Goal: Task Accomplishment & Management: Manage account settings

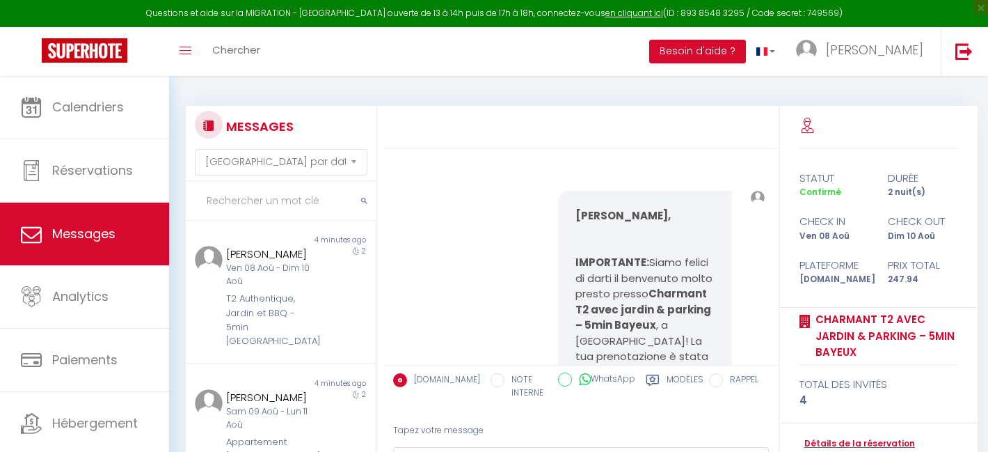
select select "message"
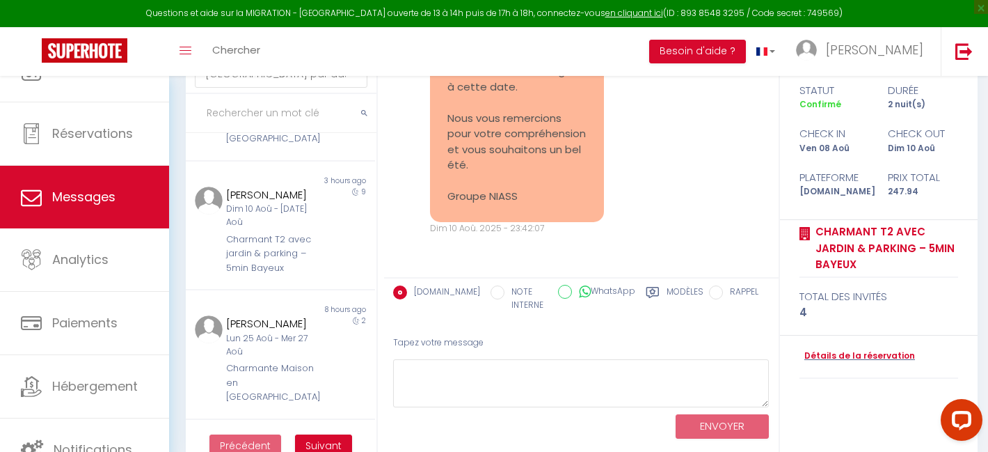
scroll to position [116, 0]
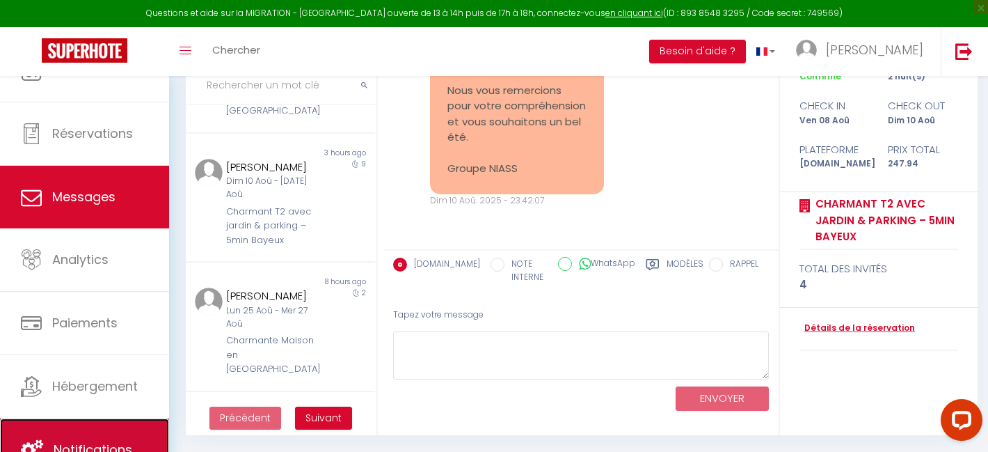
click at [125, 430] on link "Notifications" at bounding box center [84, 449] width 169 height 63
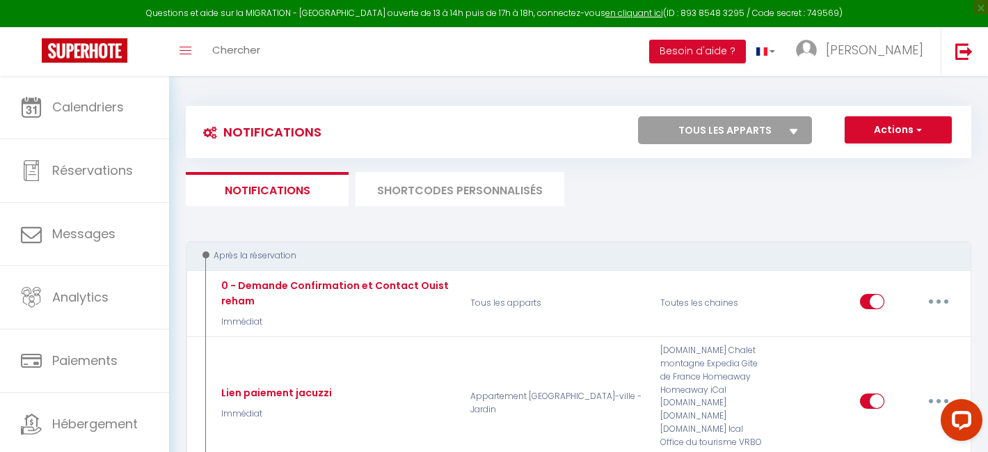
select select
checkbox input "false"
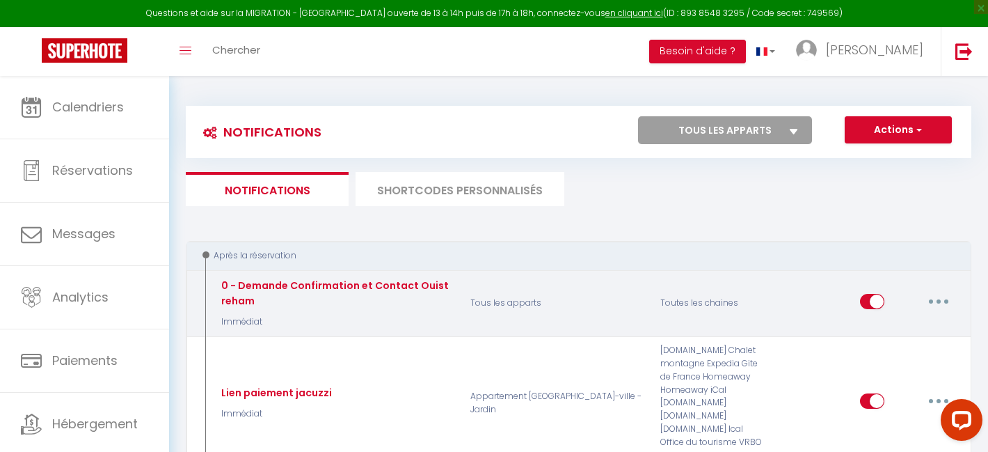
select select
checkbox input "false"
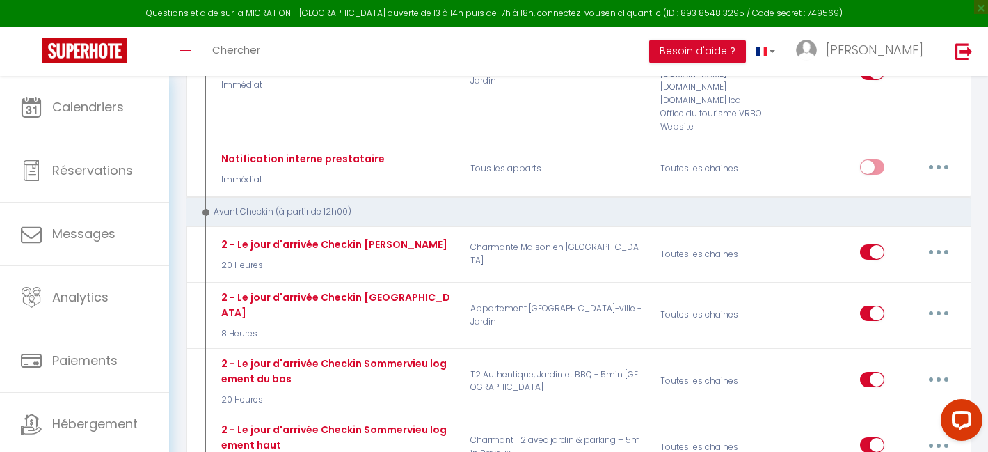
scroll to position [317, 0]
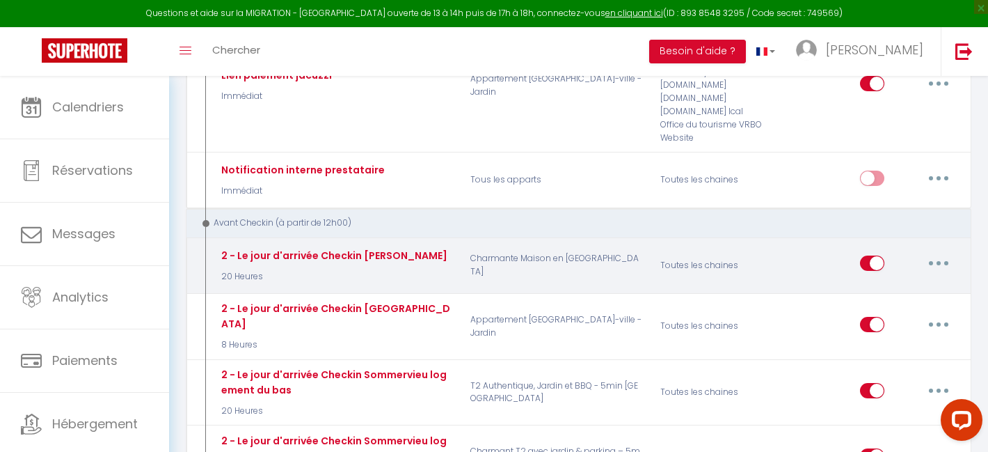
click at [945, 252] on button "button" at bounding box center [938, 263] width 39 height 22
click at [889, 283] on link "Editer" at bounding box center [902, 295] width 103 height 24
type input "2 - Le jour d'arrivée Checkin [PERSON_NAME]"
select select "20 Heures"
select select "if_deposit_is_paid"
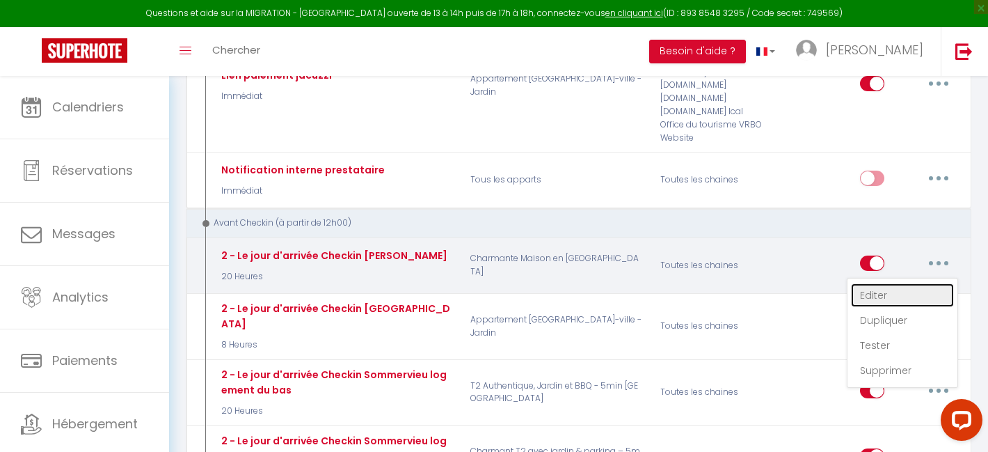
checkbox input "true"
checkbox input "false"
radio input "true"
type input "Procédure pour le checkin - [RENTAL:NAME]"
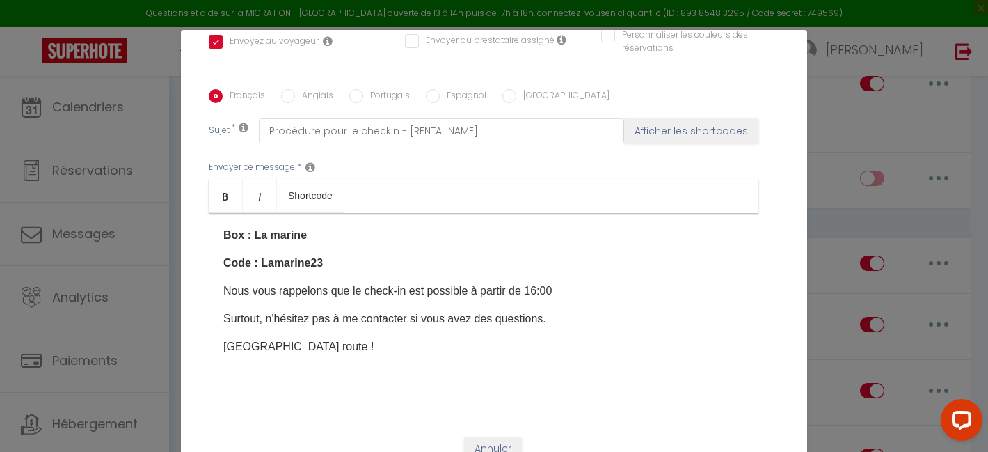
scroll to position [397, 0]
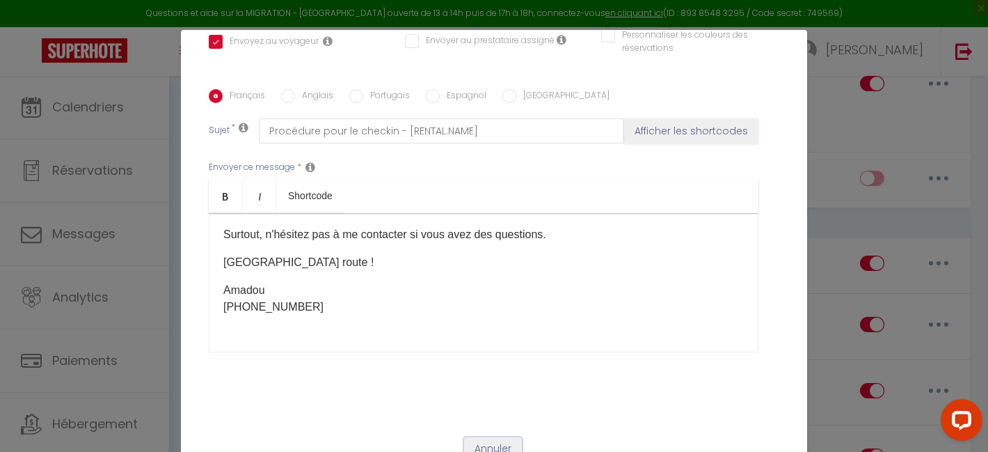
click at [507, 437] on button "Annuler" at bounding box center [493, 449] width 58 height 24
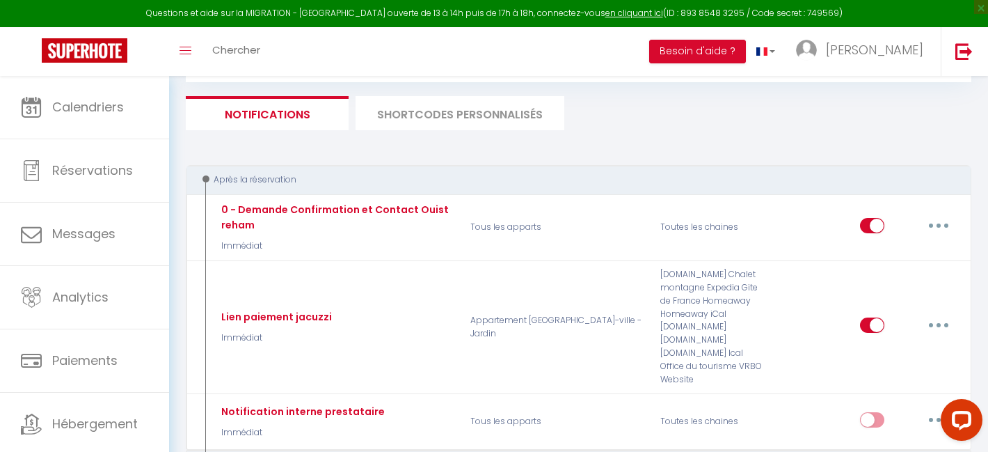
scroll to position [102, 0]
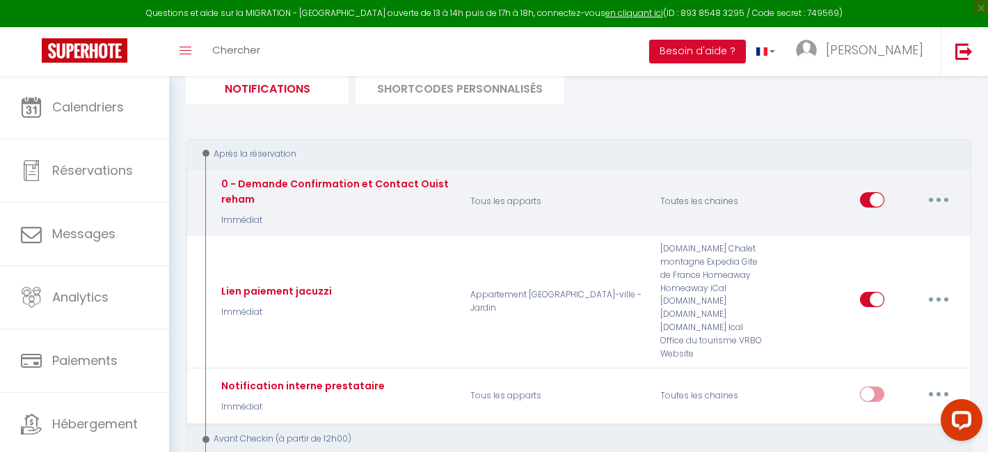
click at [939, 205] on button "button" at bounding box center [938, 200] width 39 height 22
click at [921, 222] on link "Editer" at bounding box center [902, 231] width 103 height 24
type input "0 - Demande Confirmation et Contact Ouistreham"
select select "1"
select select "Immédiat"
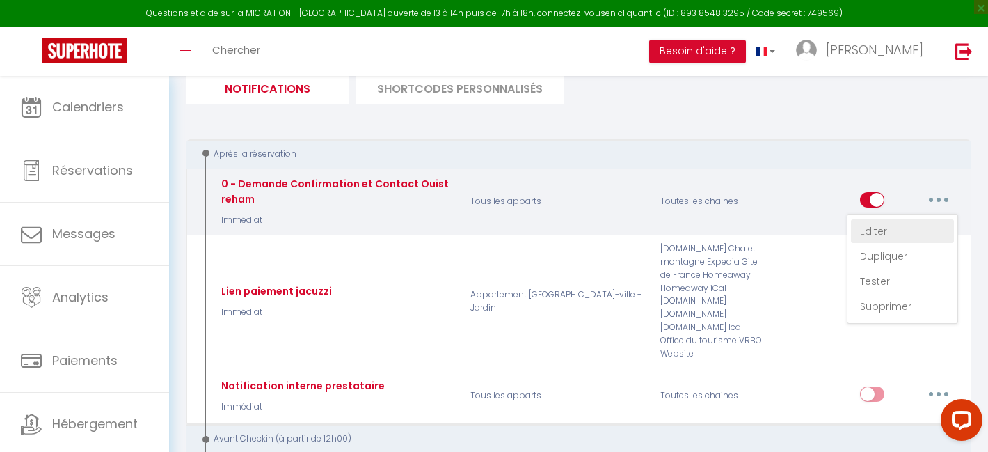
select select "if_booking_is_paid"
checkbox input "true"
checkbox input "false"
type input "Merci de confirmer votre réservation - [BOOKING:ID] - [GUEST:FIRST_NAME] [GUEST…"
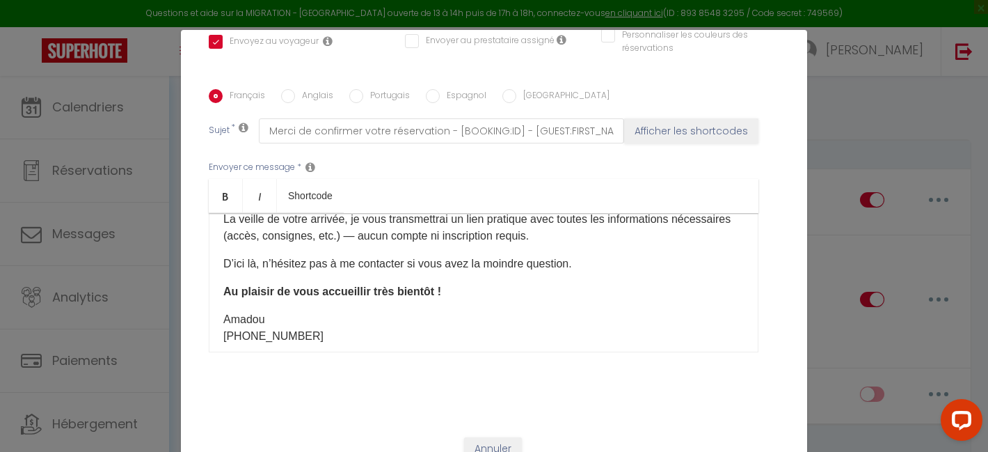
scroll to position [207, 0]
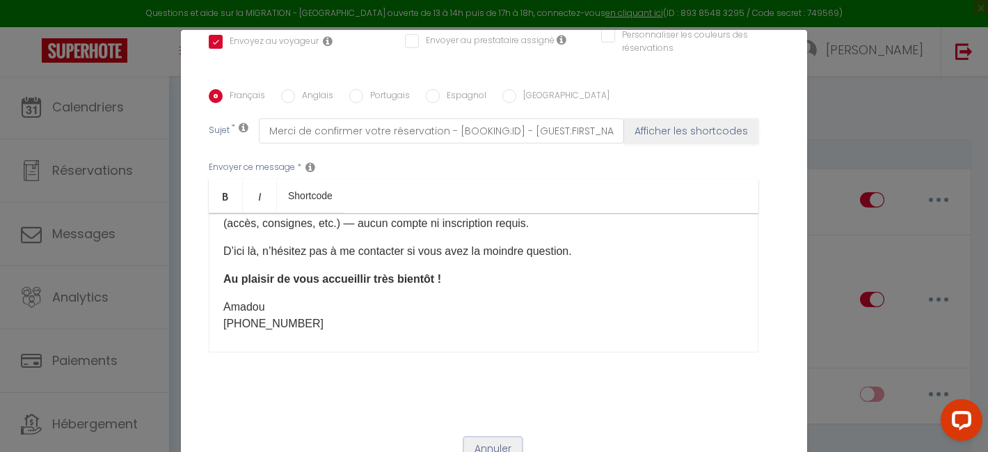
click at [509, 437] on button "Annuler" at bounding box center [493, 449] width 58 height 24
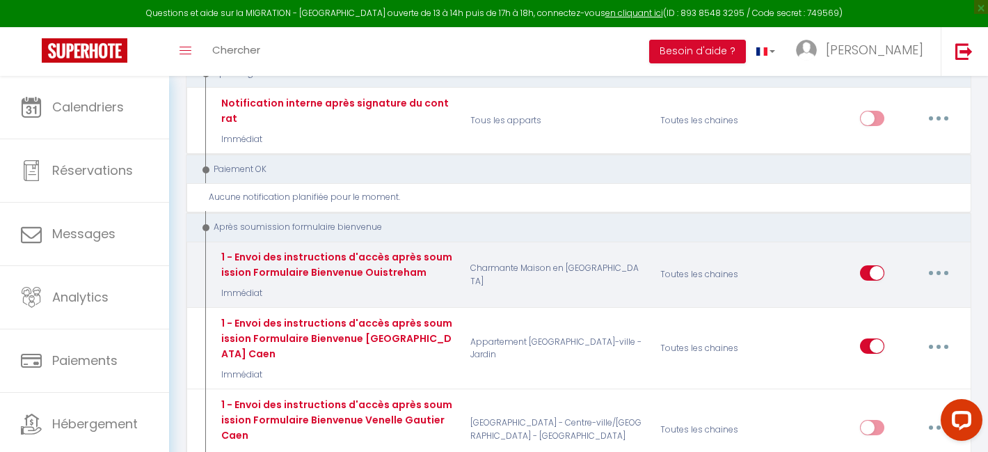
scroll to position [2009, 0]
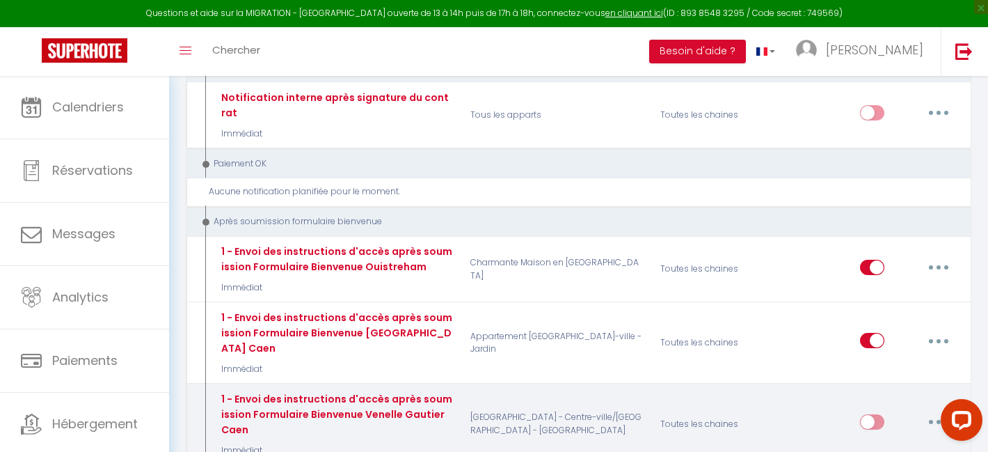
click at [941, 420] on icon "button" at bounding box center [939, 422] width 4 height 4
click at [882, 442] on link "Editer" at bounding box center [902, 454] width 103 height 24
type input "1 - Envoi des instructions d'accès après soumission Formulaire Bienvenue Venell…"
select select "17"
checkbox input "true"
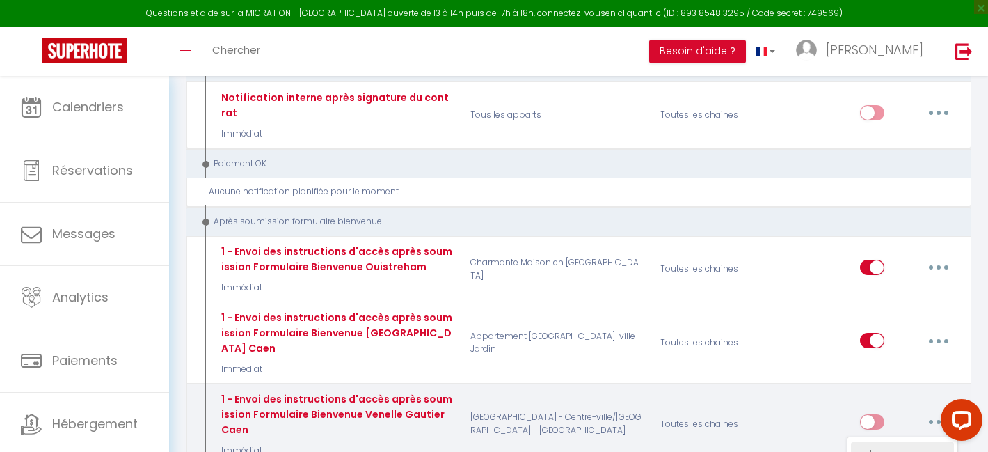
checkbox input "false"
type input "Confirmation de votre réservation - [BOOKING:ID] - [GUEST:FIRST_NAME] [GUEST:LA…"
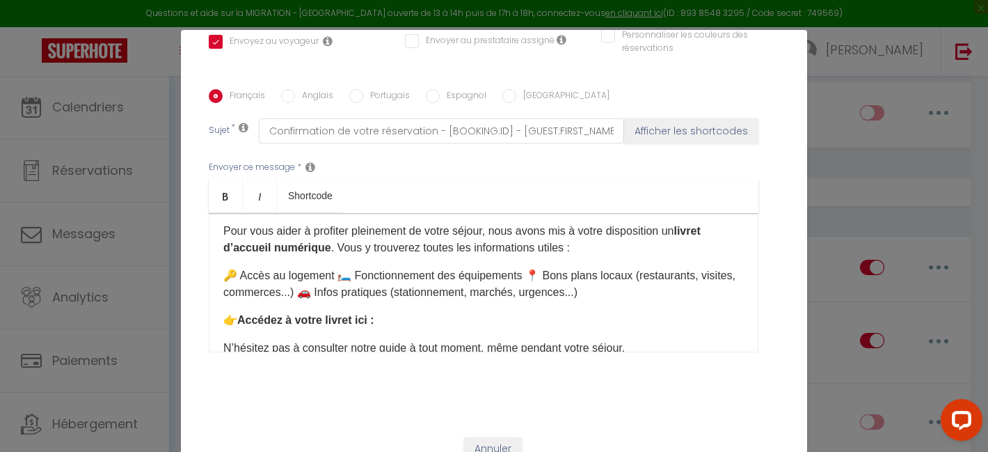
scroll to position [93, 0]
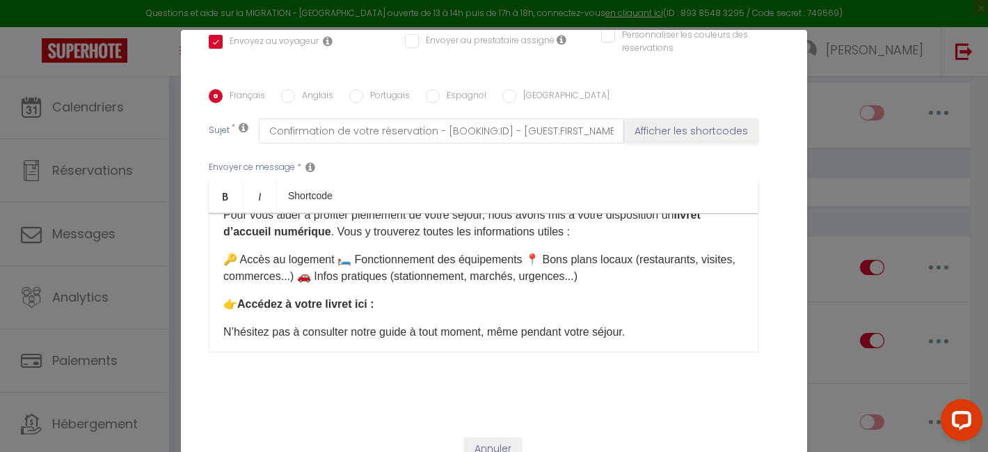
click at [449, 294] on div "Bonjour [GUEST:FIRST_NAME]​, Merci d’avoir pris le temps de remplir le formulai…" at bounding box center [484, 282] width 550 height 139
click at [429, 296] on p "👉 Accédez à votre livret ici :" at bounding box center [483, 304] width 520 height 17
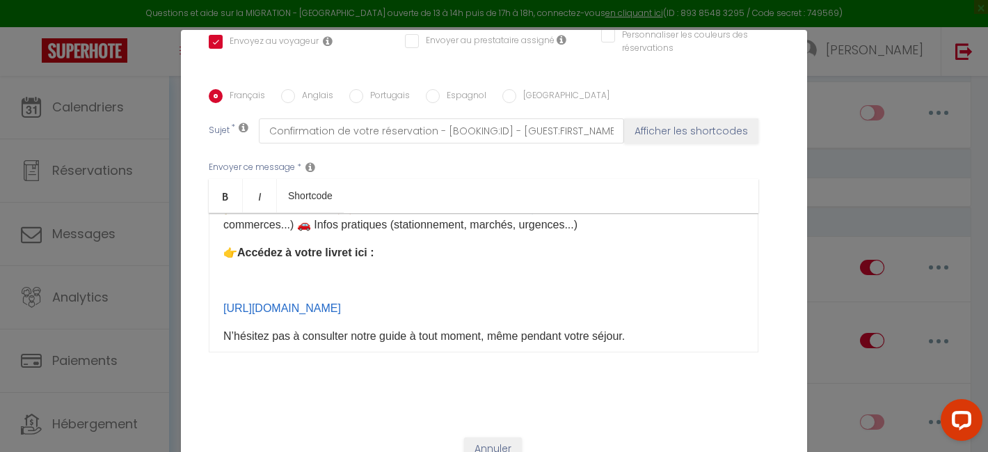
scroll to position [153, 0]
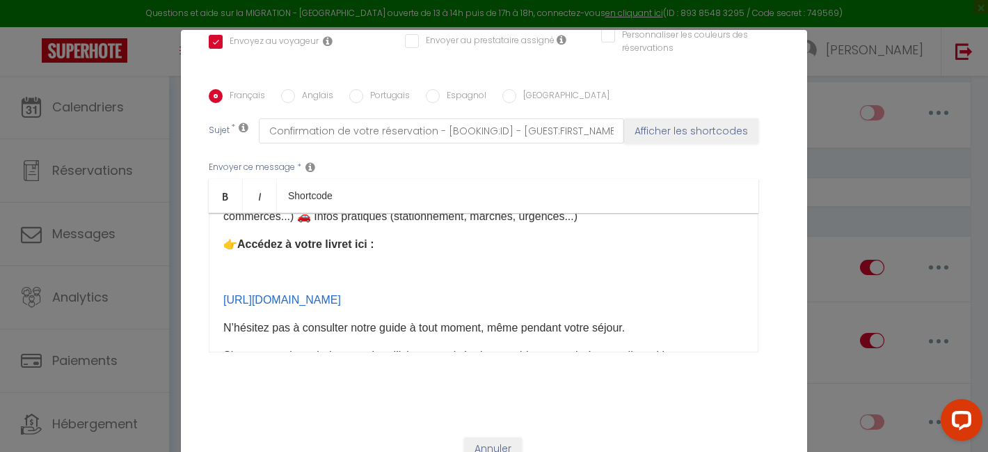
click at [314, 264] on p "​" at bounding box center [483, 272] width 520 height 17
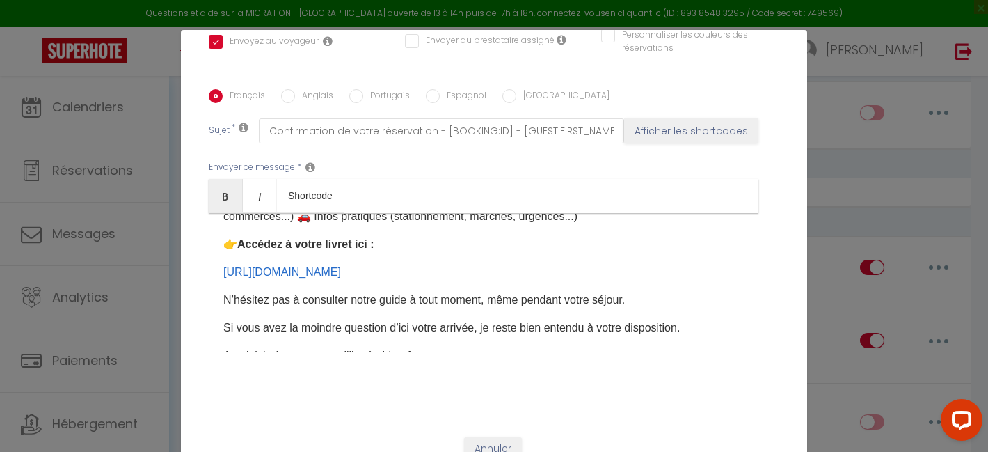
click at [314, 89] on label "Anglais" at bounding box center [314, 96] width 38 height 15
click at [295, 89] on input "Anglais" at bounding box center [288, 96] width 14 height 14
radio input "true"
checkbox input "true"
checkbox input "false"
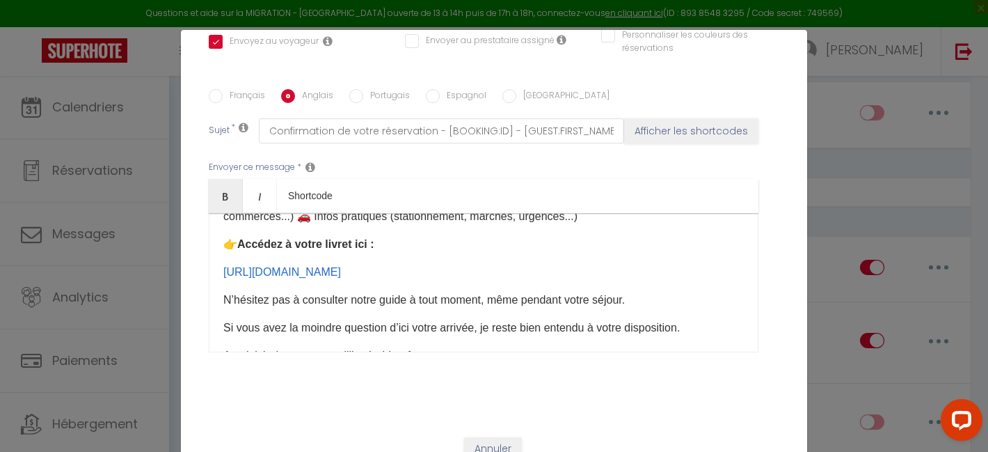
checkbox input "false"
type input "Access our welcome guide"
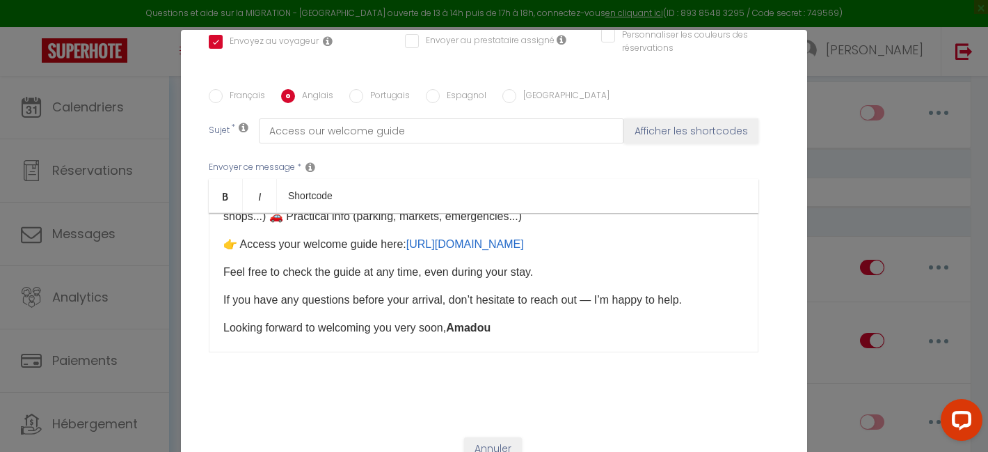
drag, startPoint x: 356, startPoint y: 276, endPoint x: 219, endPoint y: 249, distance: 139.0
click at [219, 249] on div "Hello [GUEST:FIRST_NAME]​, Thank you for taking the time to complete the form! …" at bounding box center [484, 282] width 550 height 139
click at [358, 89] on input "Portugais" at bounding box center [356, 96] width 14 height 14
radio input "true"
checkbox input "true"
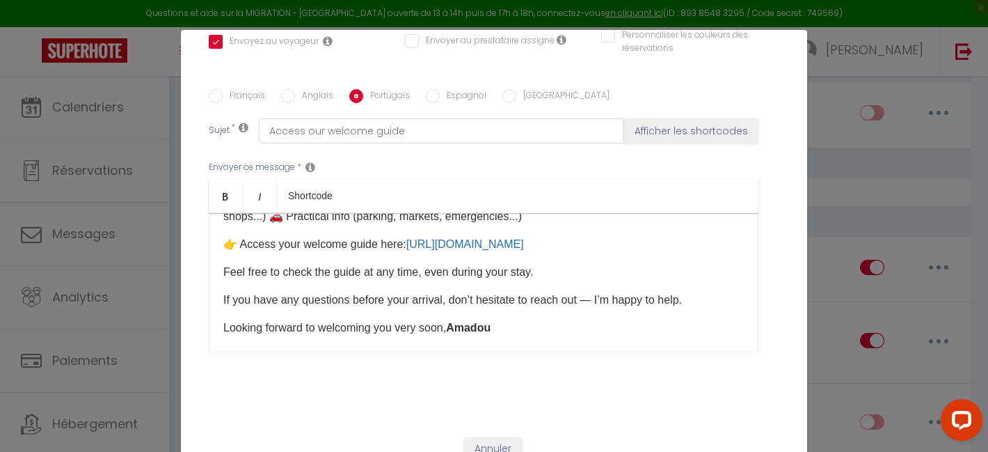
checkbox input "false"
type input "Acesse o nosso [PERSON_NAME]-vindas"
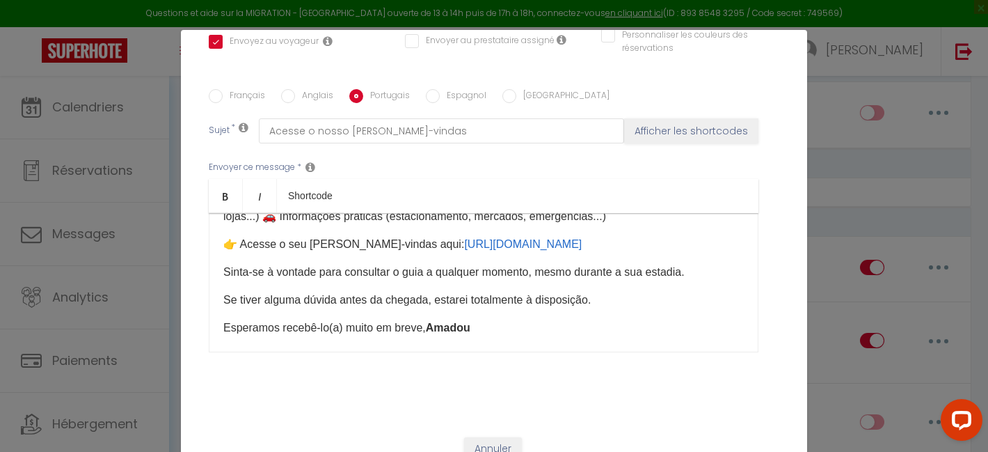
drag, startPoint x: 349, startPoint y: 280, endPoint x: 217, endPoint y: 249, distance: 135.0
click at [217, 249] on div "Olá [GUEST:FIRST_NAME]​, Obrigado por dedicar um momento para preencher o formu…" at bounding box center [484, 282] width 550 height 139
click at [437, 89] on input "Espagnol" at bounding box center [433, 96] width 14 height 14
radio input "true"
checkbox input "true"
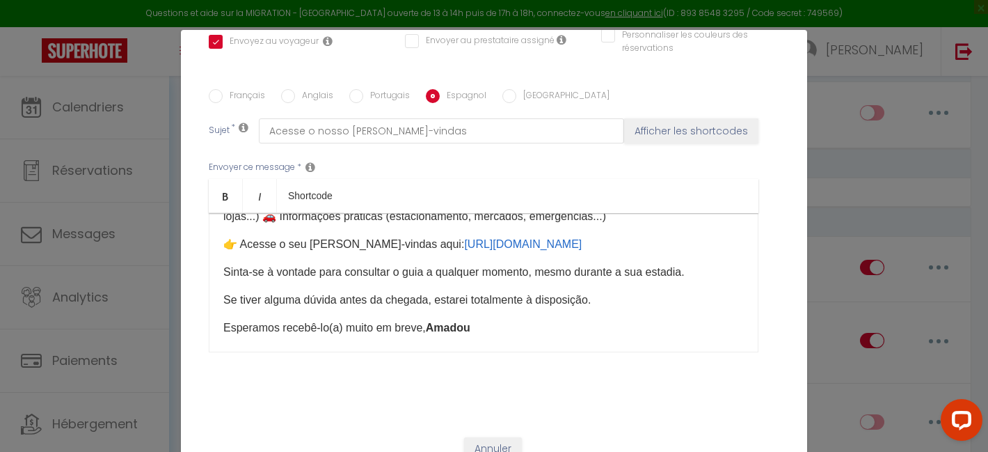
checkbox input "false"
type input "Accedi al nostro libretto di [PERSON_NAME]"
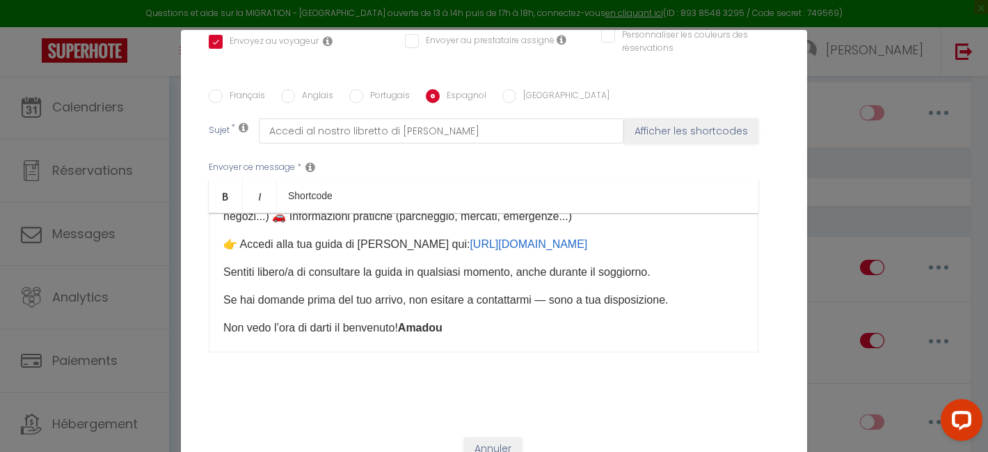
drag, startPoint x: 349, startPoint y: 282, endPoint x: 220, endPoint y: 248, distance: 133.8
click at [220, 248] on div "Ciao [GUEST:FIRST_NAME]​, Grazie per aver dedicato del tempo a compilare il mod…" at bounding box center [484, 282] width 550 height 139
click at [516, 89] on label "[GEOGRAPHIC_DATA]" at bounding box center [562, 96] width 93 height 15
click at [516, 89] on input "[GEOGRAPHIC_DATA]" at bounding box center [509, 96] width 14 height 14
radio input "true"
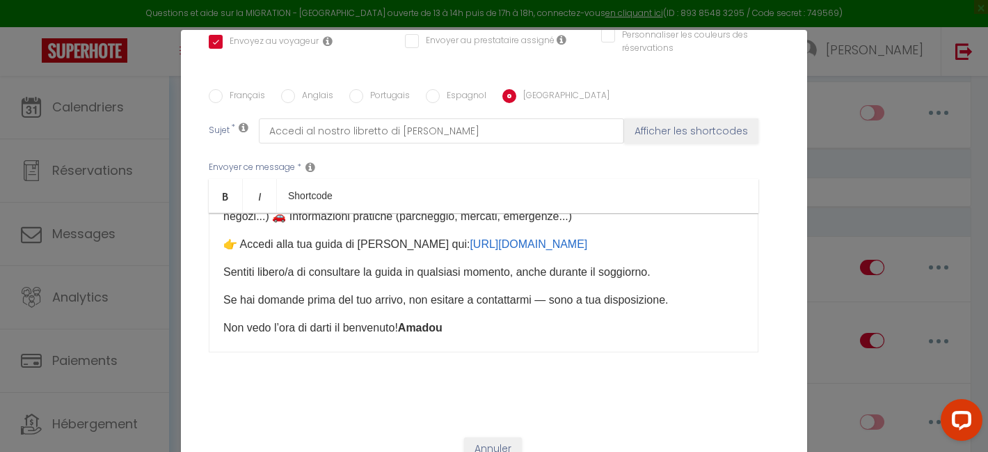
checkbox input "true"
checkbox input "false"
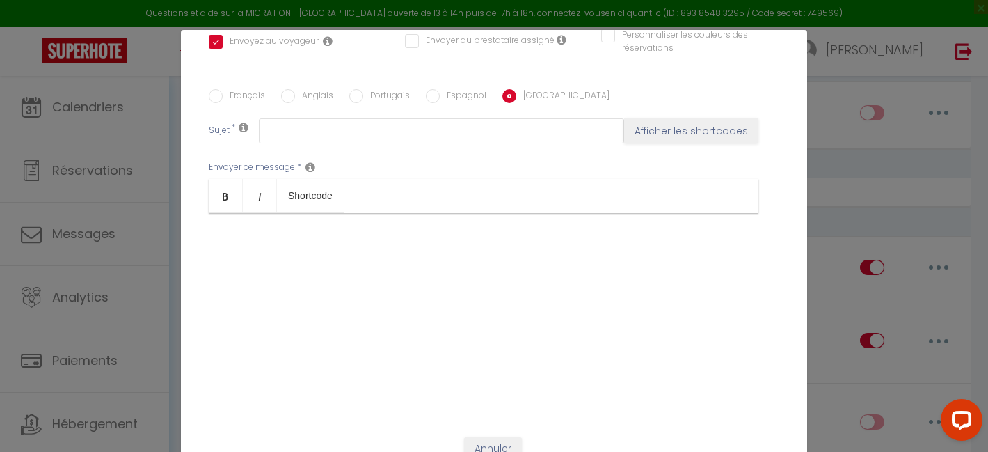
scroll to position [0, 0]
click at [257, 89] on label "Français" at bounding box center [244, 96] width 42 height 15
click at [223, 89] on input "Français" at bounding box center [216, 96] width 14 height 14
radio input "true"
checkbox input "true"
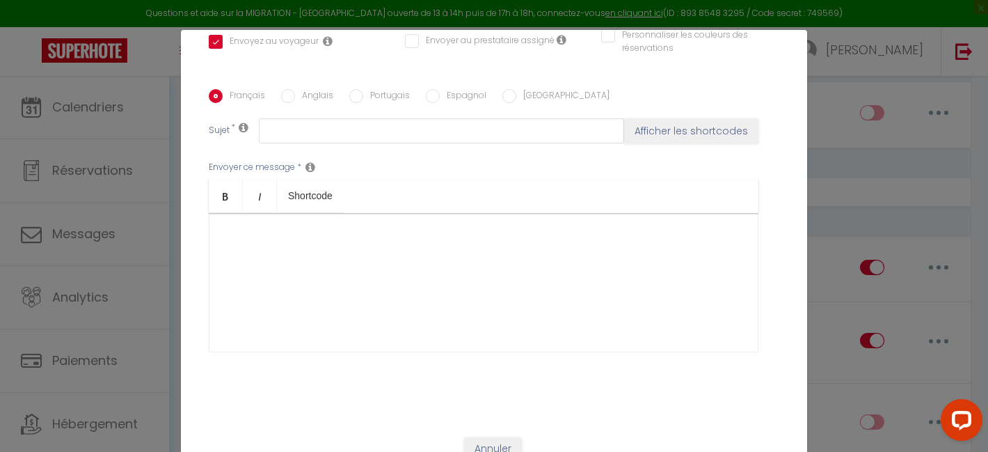
checkbox input "false"
type input "Confirmation de votre réservation - [BOOKING:ID] - [GUEST:FIRST_NAME] [GUEST:LA…"
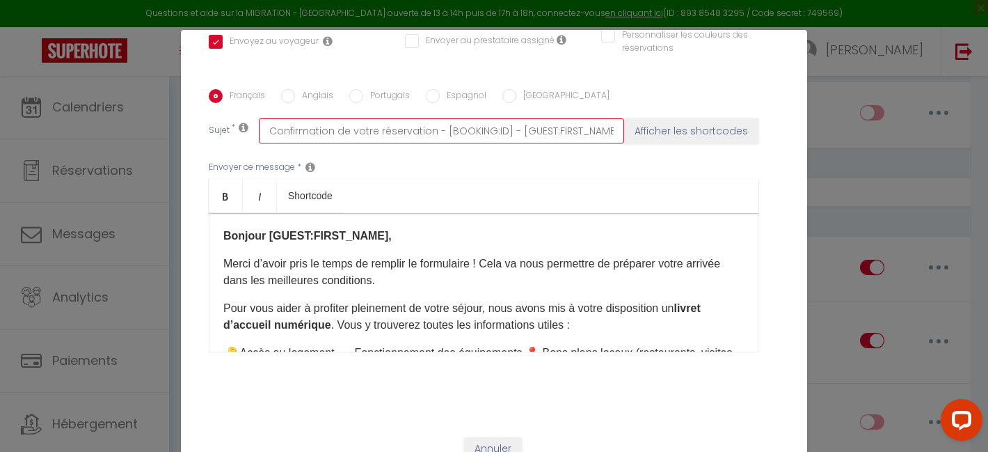
click at [309, 118] on input "Confirmation de votre réservation - [BOOKING:ID] - [GUEST:FIRST_NAME] [GUEST:LA…" at bounding box center [441, 130] width 365 height 25
click at [317, 89] on label "Anglais" at bounding box center [314, 96] width 38 height 15
click at [295, 89] on input "Anglais" at bounding box center [288, 96] width 14 height 14
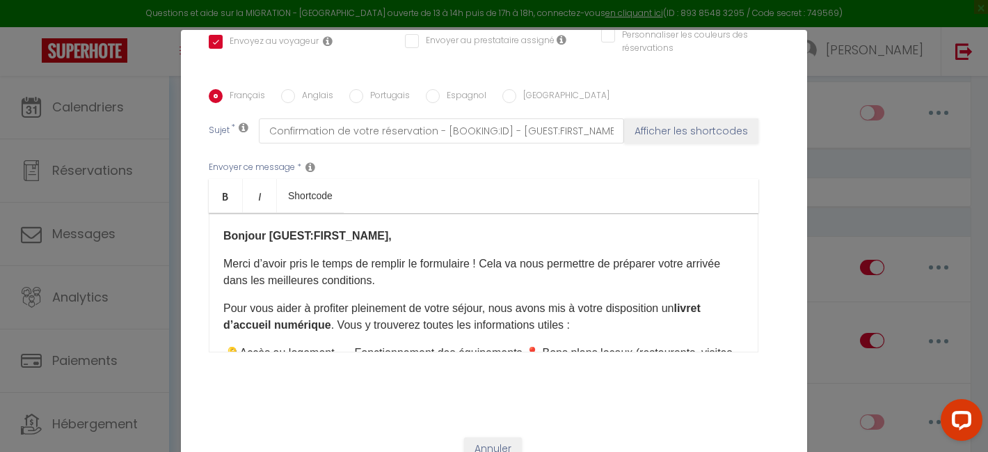
radio input "true"
checkbox input "true"
checkbox input "false"
type input "Access our welcome guide"
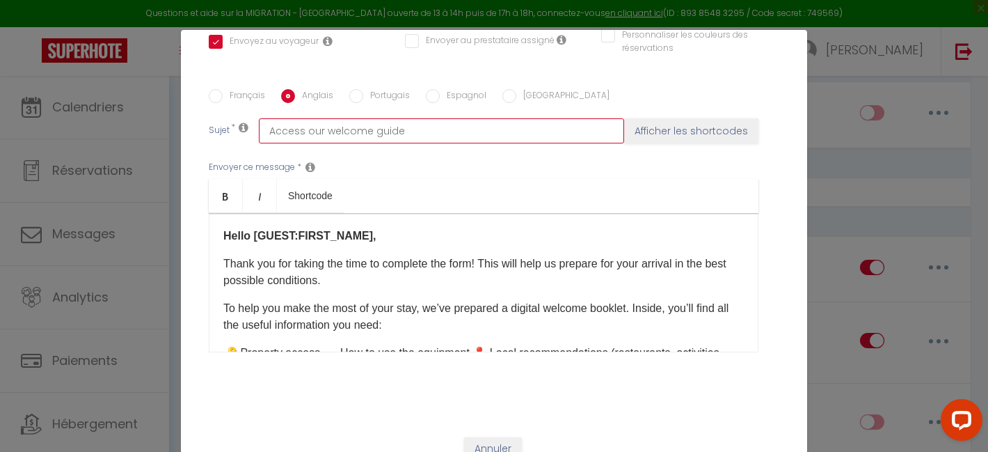
click at [319, 118] on input "Access our welcome guide" at bounding box center [441, 130] width 365 height 25
click at [360, 89] on input "Portugais" at bounding box center [356, 96] width 14 height 14
radio input "true"
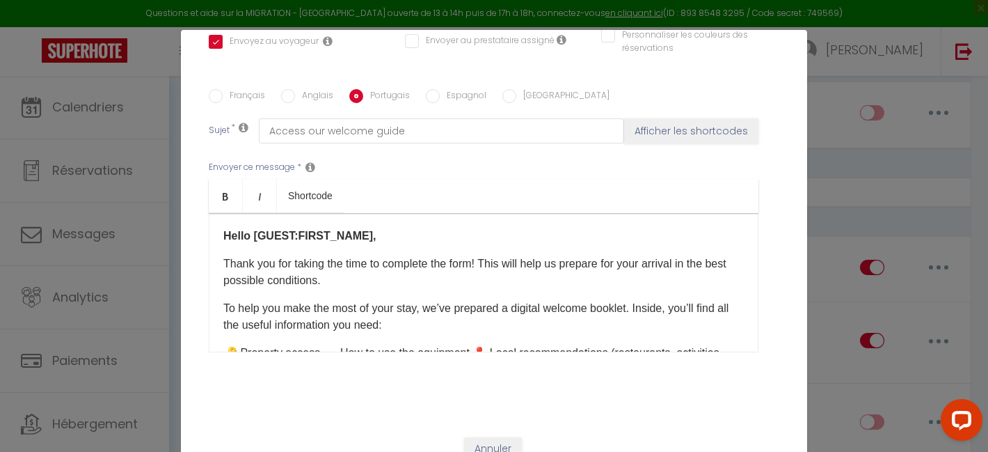
checkbox input "true"
checkbox input "false"
type input "Acesse o nosso [PERSON_NAME]-vindas"
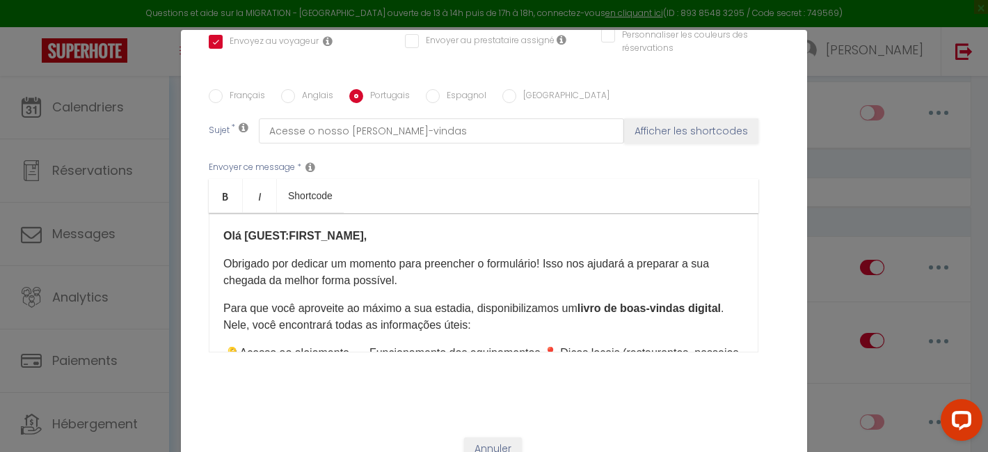
click at [429, 89] on input "Espagnol" at bounding box center [433, 96] width 14 height 14
radio input "true"
checkbox input "true"
checkbox input "false"
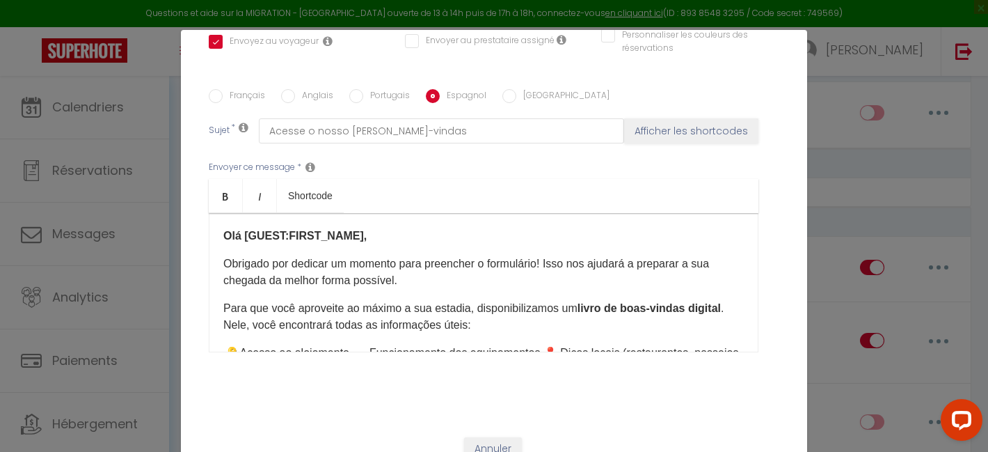
type input "Accedi al nostro libretto di [PERSON_NAME]"
click at [502, 89] on input "[GEOGRAPHIC_DATA]" at bounding box center [509, 96] width 14 height 14
radio input "true"
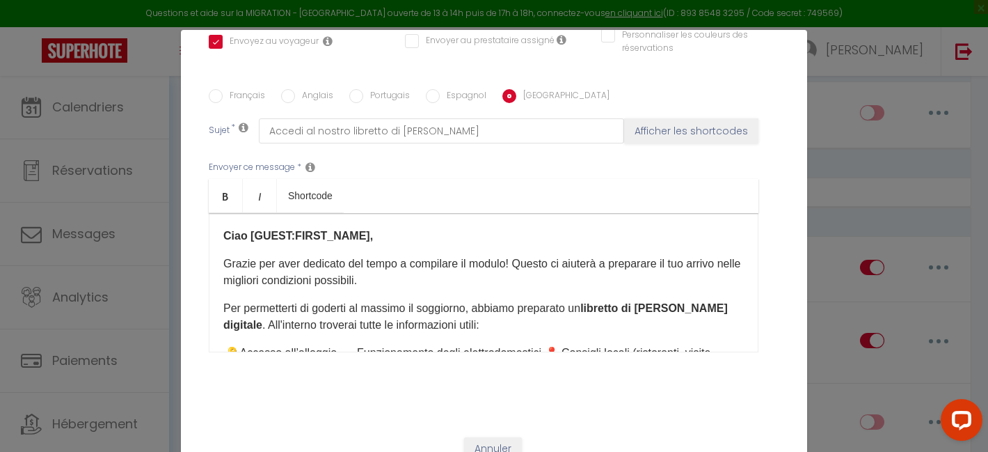
checkbox input "true"
checkbox input "false"
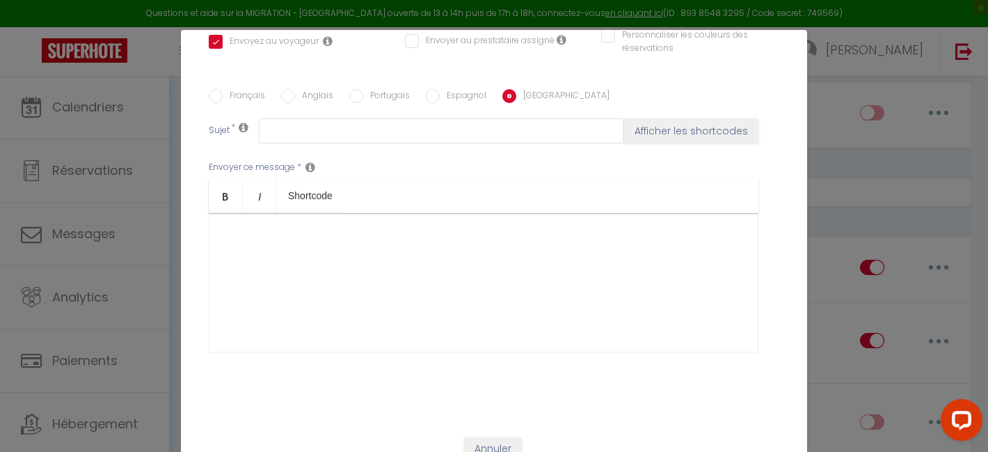
click at [236, 89] on label "Français" at bounding box center [244, 96] width 42 height 15
click at [223, 89] on input "Français" at bounding box center [216, 96] width 14 height 14
radio input "true"
checkbox input "true"
checkbox input "false"
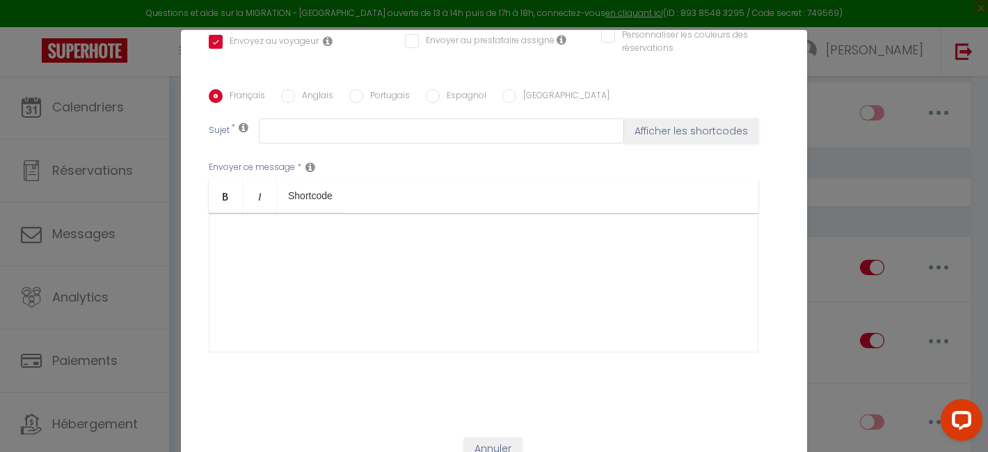
checkbox input "false"
type input "Confirmation de votre réservation - [BOOKING:ID] - [GUEST:FIRST_NAME] [GUEST:LA…"
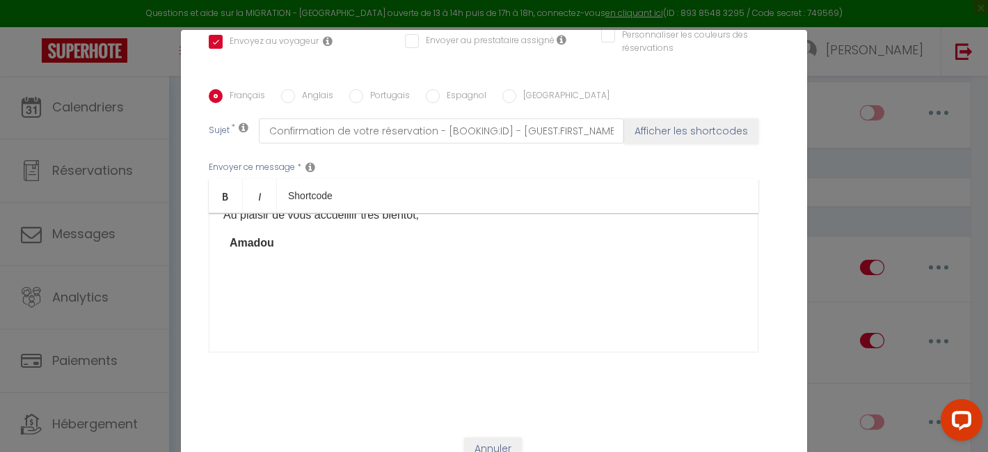
scroll to position [310, 0]
click at [309, 234] on p "Amadou" at bounding box center [483, 242] width 520 height 17
drag, startPoint x: 344, startPoint y: 239, endPoint x: 189, endPoint y: 239, distance: 155.2
click at [189, 239] on div "Titre * 1 - Envoi des instructions d'accès après soumission Formulaire Bienvenu…" at bounding box center [494, 90] width 626 height 666
copy b "[PHONE_NUMBER]"
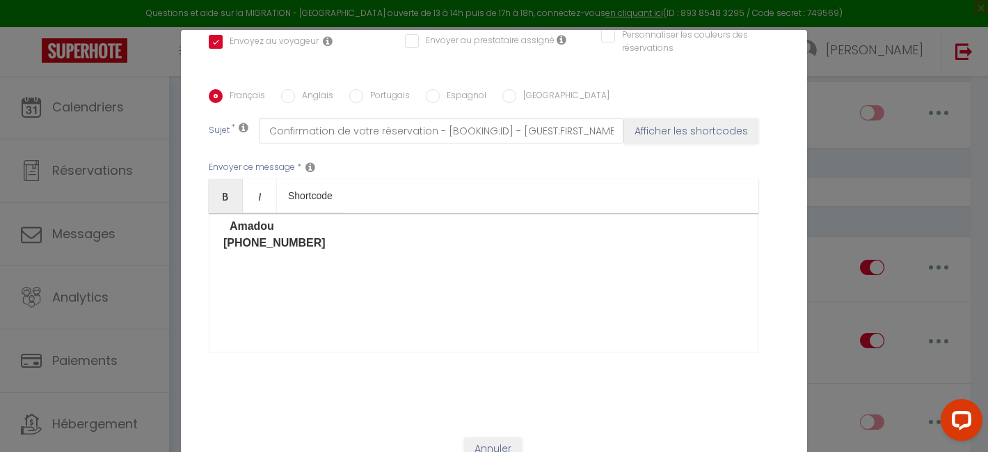
click at [293, 89] on input "Anglais" at bounding box center [288, 96] width 14 height 14
radio input "true"
checkbox input "true"
checkbox input "false"
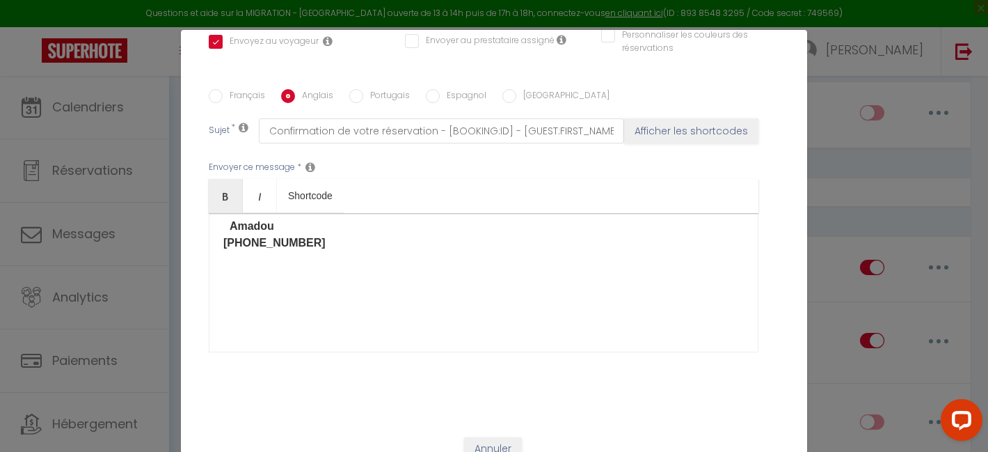
type input "Access our welcome guide"
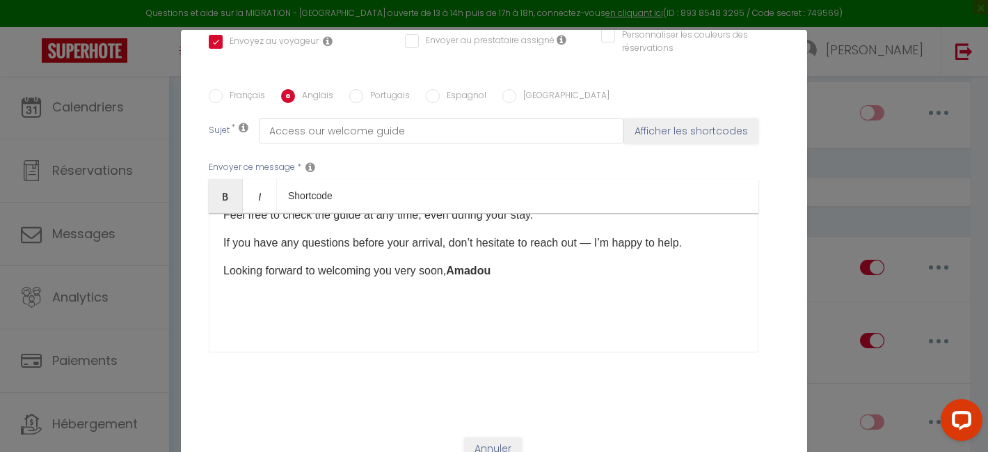
scroll to position [244, 0]
click at [454, 264] on b "Amadou" at bounding box center [468, 270] width 45 height 12
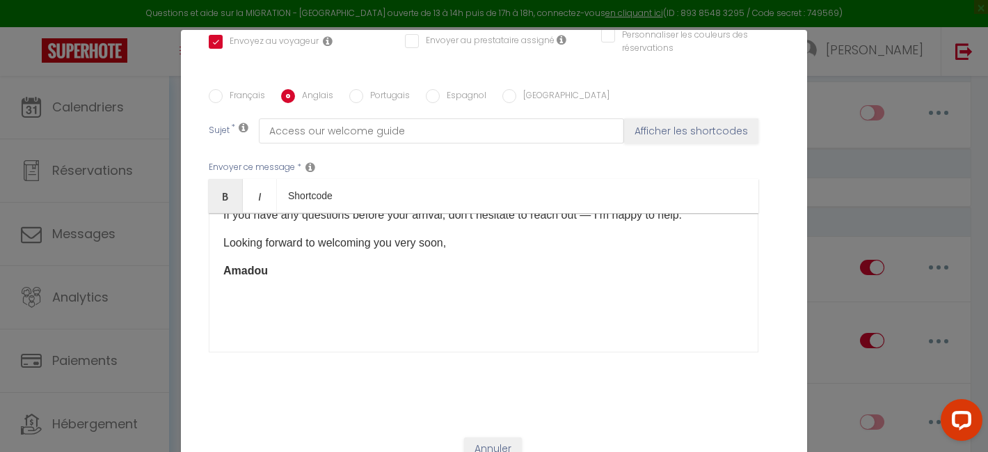
click at [442, 275] on p "Amadou ​" at bounding box center [483, 270] width 520 height 17
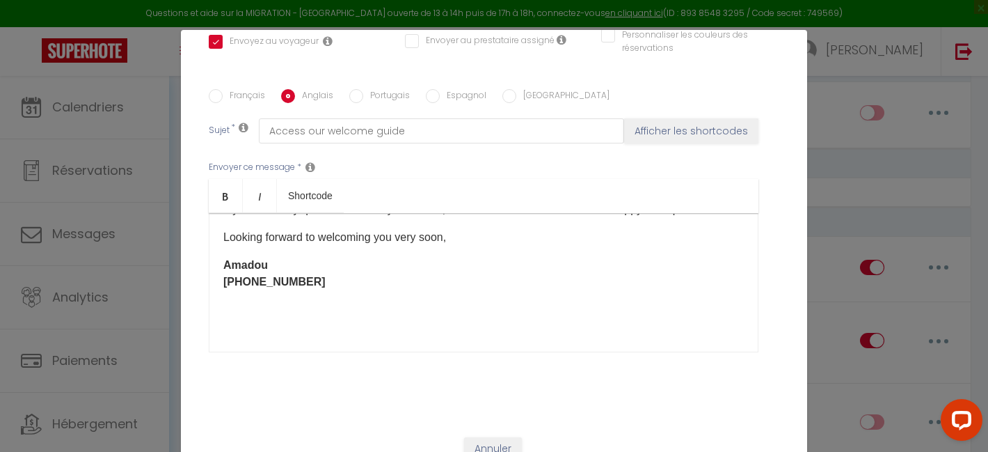
click at [387, 89] on label "Portugais" at bounding box center [386, 96] width 47 height 15
click at [363, 89] on input "Portugais" at bounding box center [356, 96] width 14 height 14
radio input "true"
checkbox input "true"
checkbox input "false"
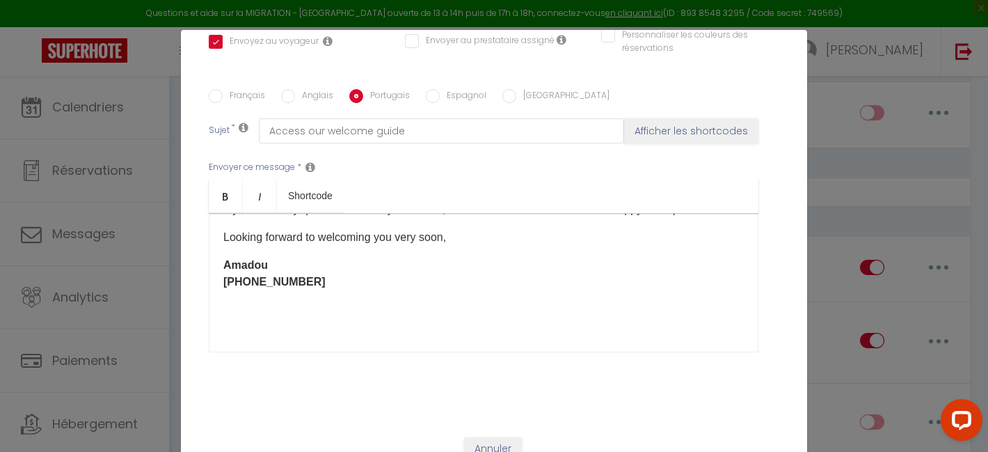
checkbox input "false"
type input "Acesse o nosso [PERSON_NAME]-vindas"
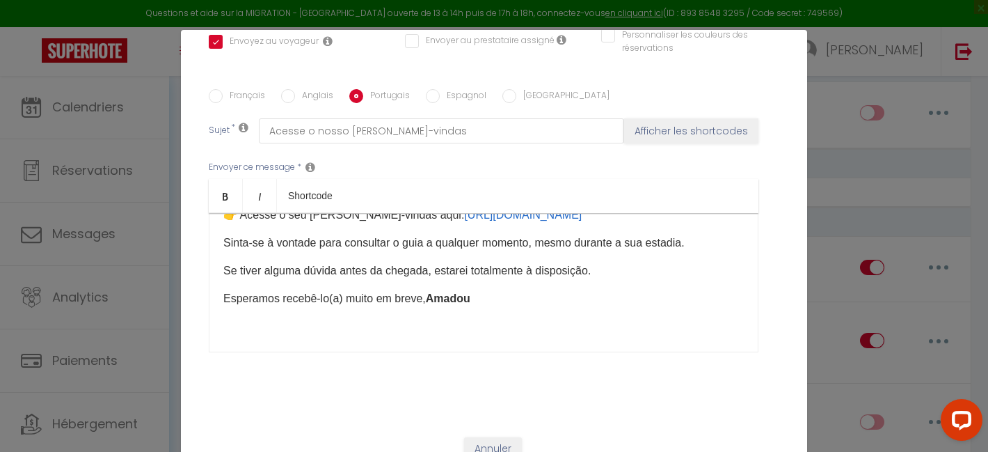
click at [431, 292] on b "Amadou" at bounding box center [448, 298] width 45 height 12
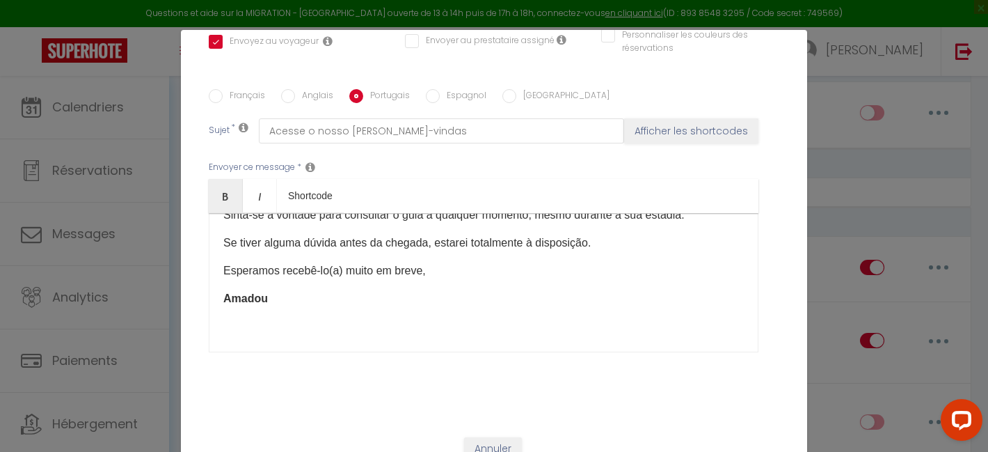
click at [428, 303] on p "Amadou ​" at bounding box center [483, 298] width 520 height 17
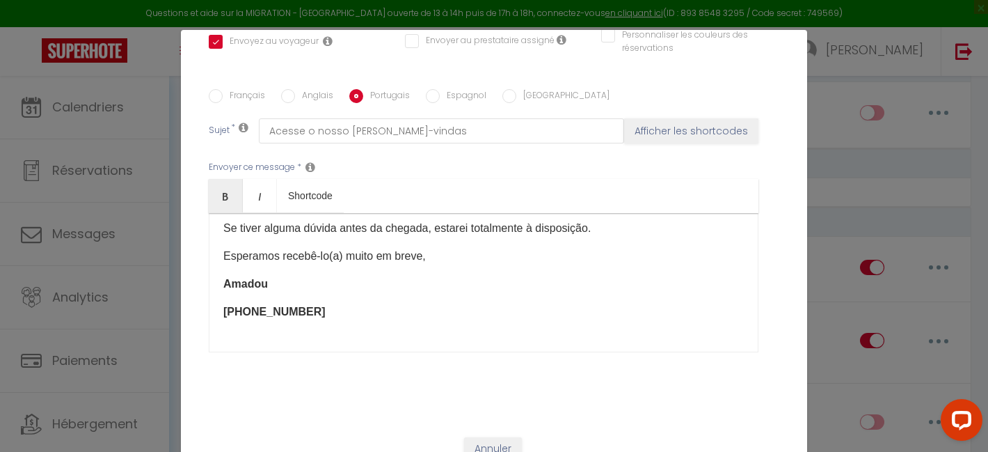
click at [449, 89] on label "Espagnol" at bounding box center [463, 96] width 47 height 15
click at [440, 89] on input "Espagnol" at bounding box center [433, 96] width 14 height 14
radio input "true"
checkbox input "true"
checkbox input "false"
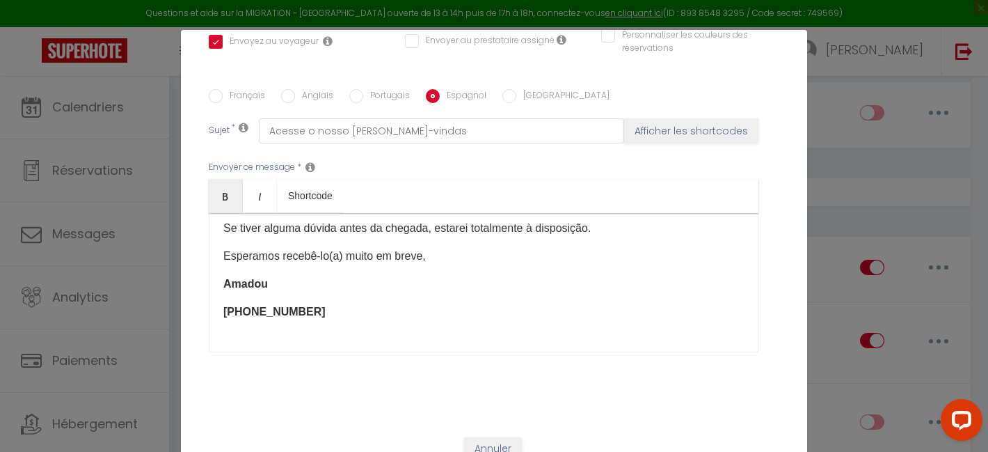
checkbox input "false"
type input "Accedi al nostro libretto di [PERSON_NAME]"
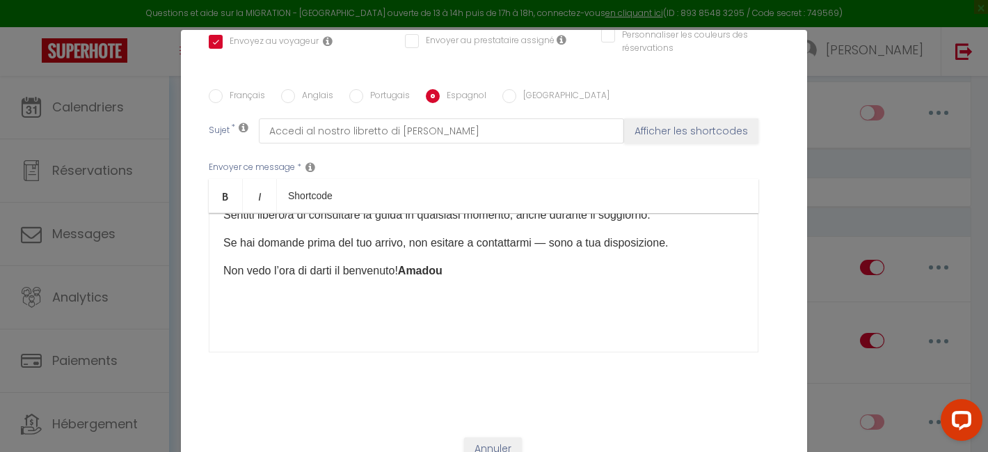
click at [411, 269] on b "Amadou" at bounding box center [420, 270] width 45 height 12
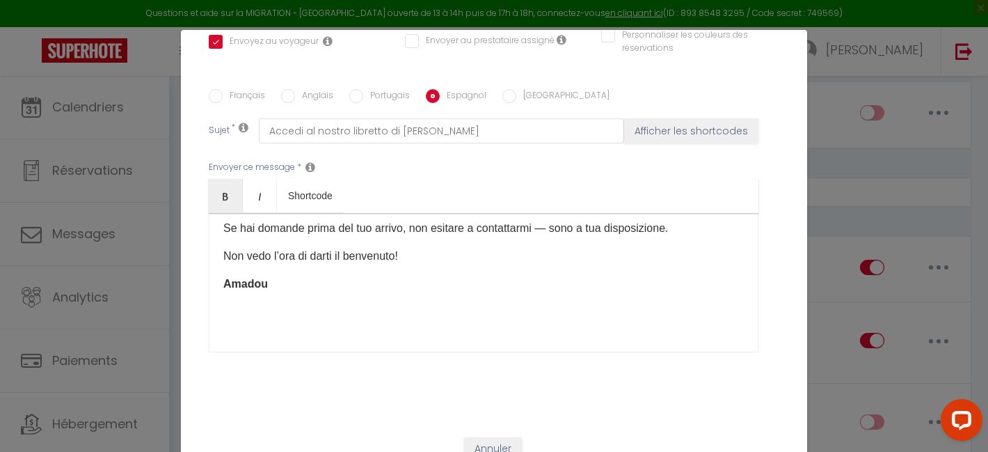
click at [396, 292] on p "Amadou ​" at bounding box center [483, 284] width 520 height 17
checkbox input "true"
checkbox input "false"
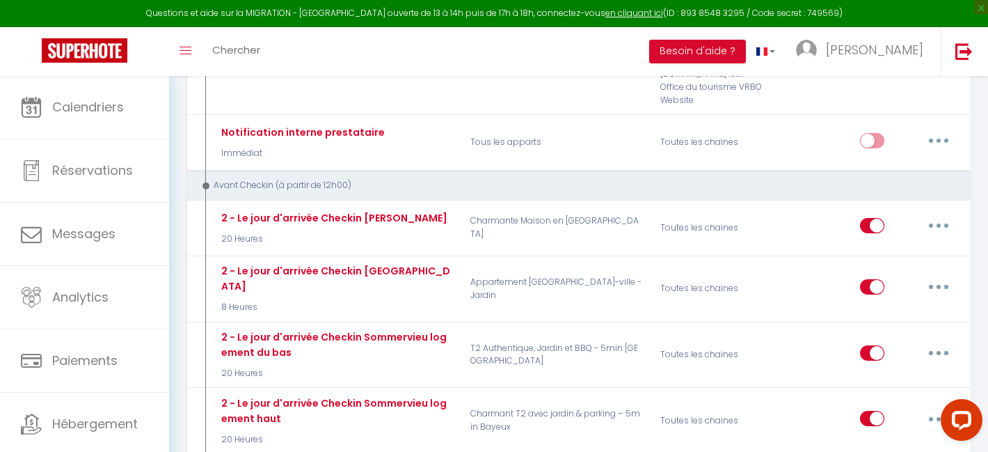
scroll to position [359, 0]
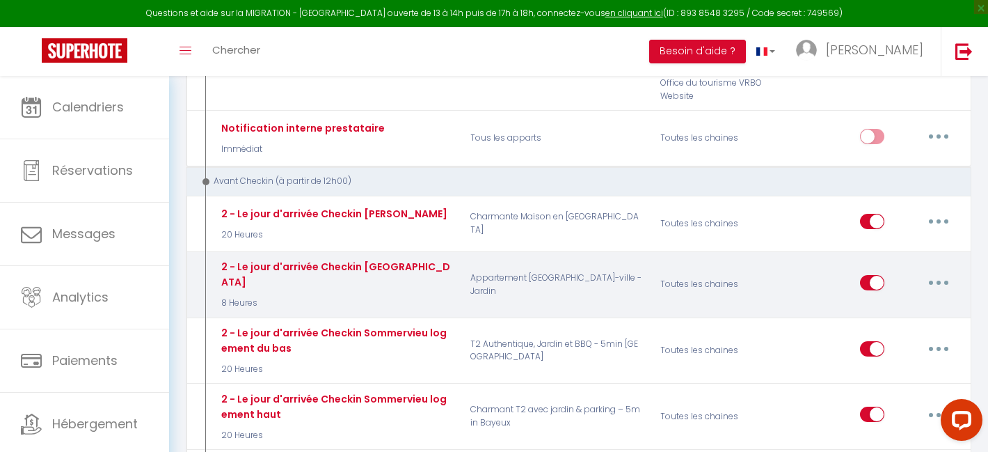
click at [944, 271] on button "button" at bounding box center [938, 282] width 39 height 22
click at [898, 302] on link "Editer" at bounding box center [902, 314] width 103 height 24
type input "2 - Le jour d'arrivée Checkin [GEOGRAPHIC_DATA]"
select select "8 Heures"
select select "if_booking_is_paid"
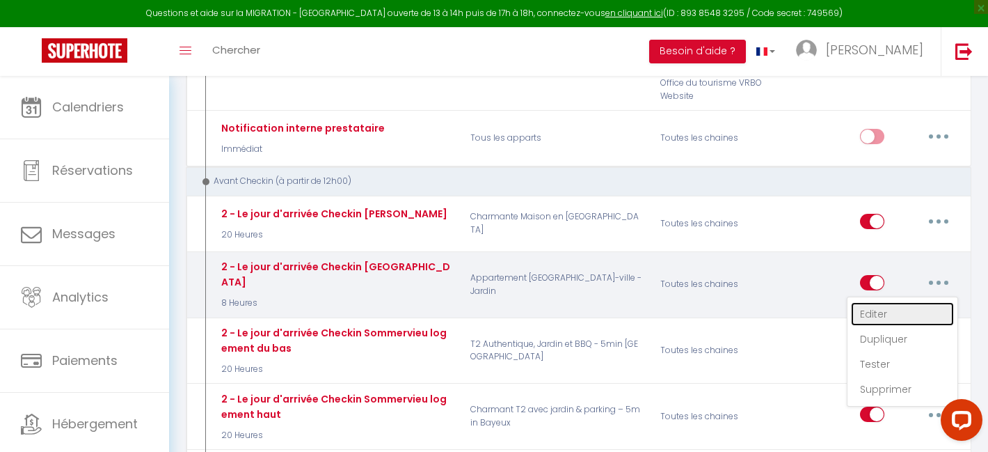
checkbox input "true"
checkbox input "false"
radio input "true"
type input "Procédure pour le checkin - [RENTAL:NAME]"
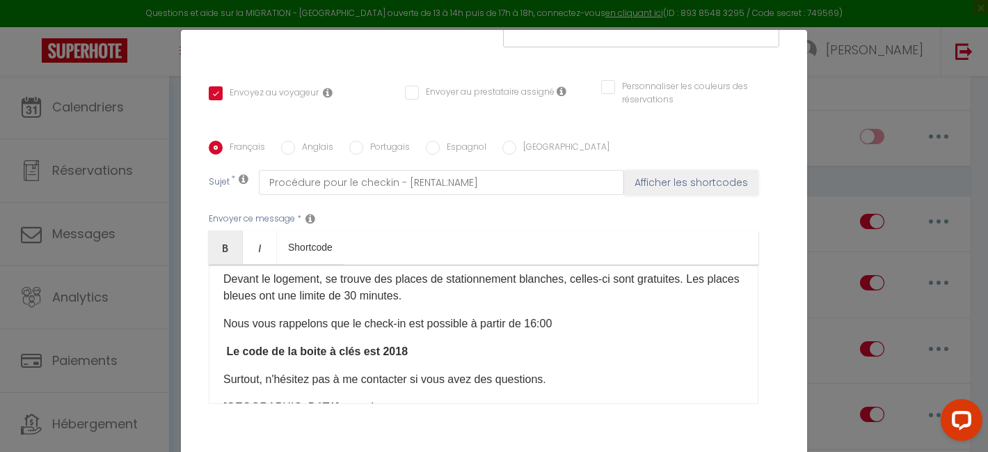
scroll to position [165, 0]
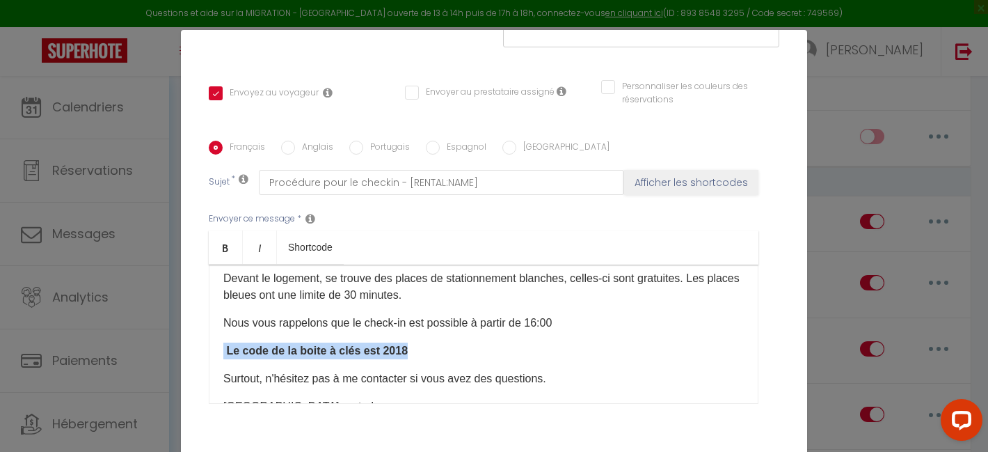
drag, startPoint x: 426, startPoint y: 330, endPoint x: 198, endPoint y: 332, distance: 227.5
click at [198, 332] on div "Titre * 2 - Le jour d'arrivée Checkin [GEOGRAPHIC_DATA] Pour cet hébergement Sé…" at bounding box center [494, 142] width 626 height 666
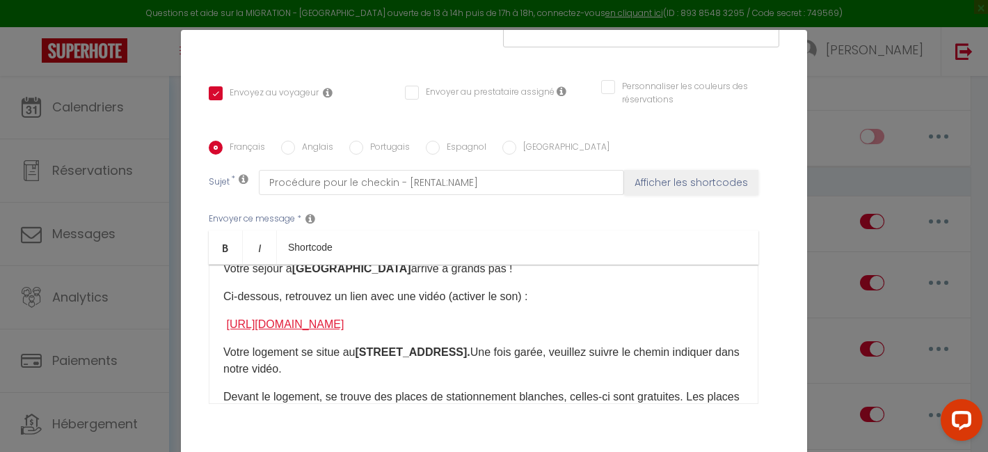
scroll to position [50, 0]
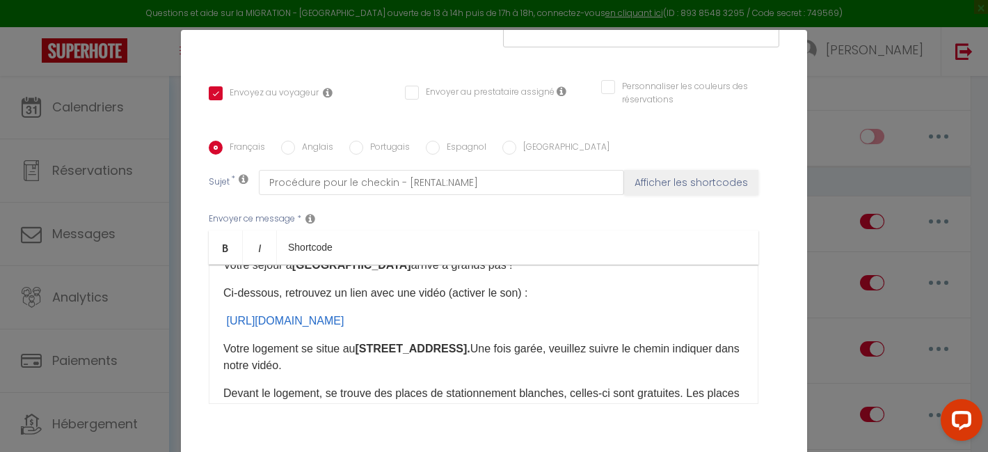
click at [662, 312] on p "[URL][DOMAIN_NAME]" at bounding box center [483, 320] width 520 height 17
click at [404, 354] on p "Votre logement se situe au [STREET_ADDRESS]. Une fois garée, veuillez suivre le…" at bounding box center [483, 356] width 520 height 33
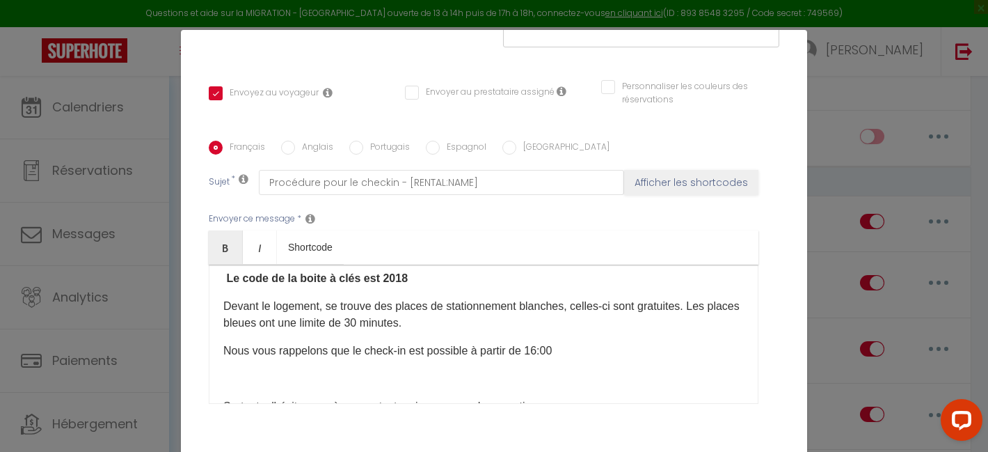
scroll to position [162, 0]
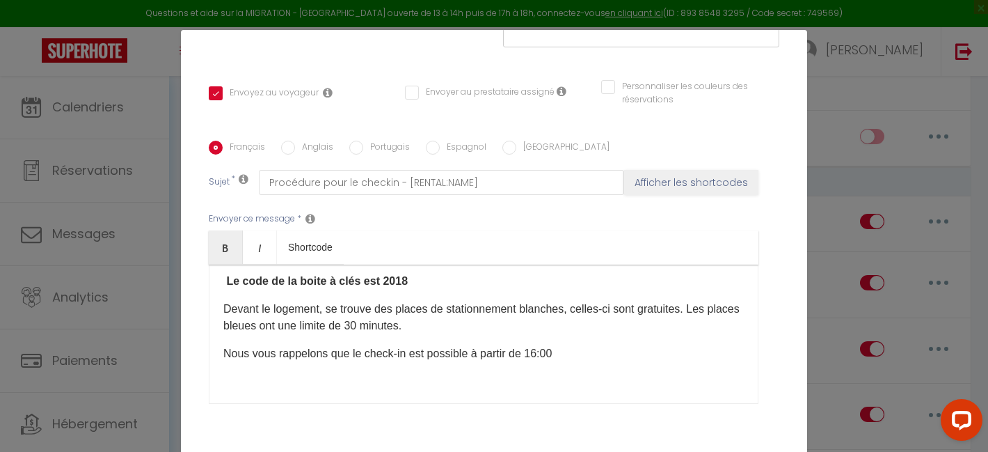
click at [476, 311] on p "Devant le logement, se trouve des places de stationnement blanches, celles-ci s…" at bounding box center [483, 317] width 520 height 33
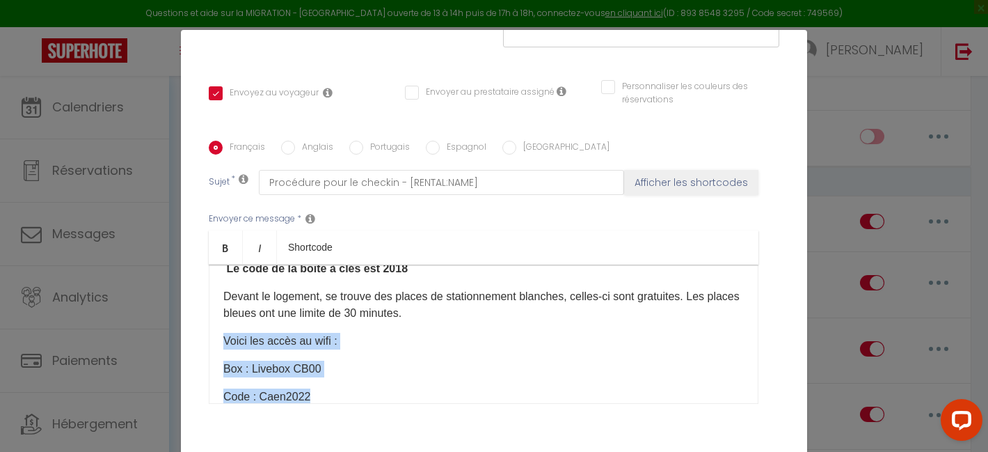
drag, startPoint x: 321, startPoint y: 373, endPoint x: 214, endPoint y: 321, distance: 118.9
click at [214, 321] on div "Bonjour [GUEST:FIRST_NAME]​, Votre séjour à [GEOGRAPHIC_DATA] arrive à grands p…" at bounding box center [484, 333] width 550 height 139
click at [225, 242] on icon "Bold" at bounding box center [225, 247] width 11 height 11
copy div "Devant le logement, se trouve des places de stationnement blanches, celles-ci s…"
click at [285, 141] on input "Anglais" at bounding box center [288, 148] width 14 height 14
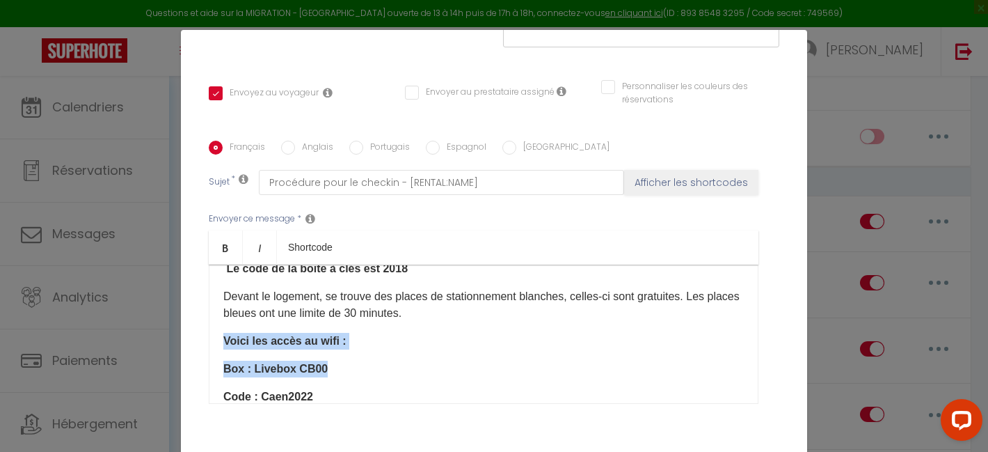
radio input "true"
checkbox input "true"
checkbox input "false"
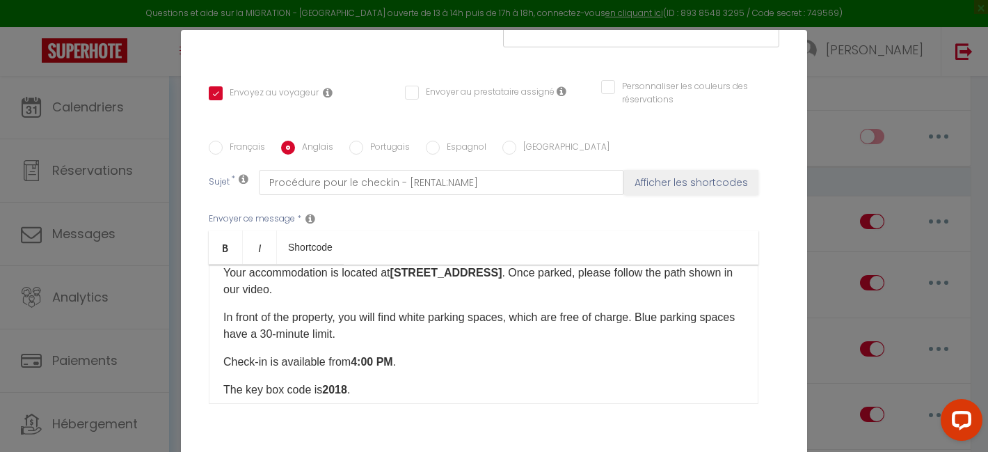
scroll to position [160, 0]
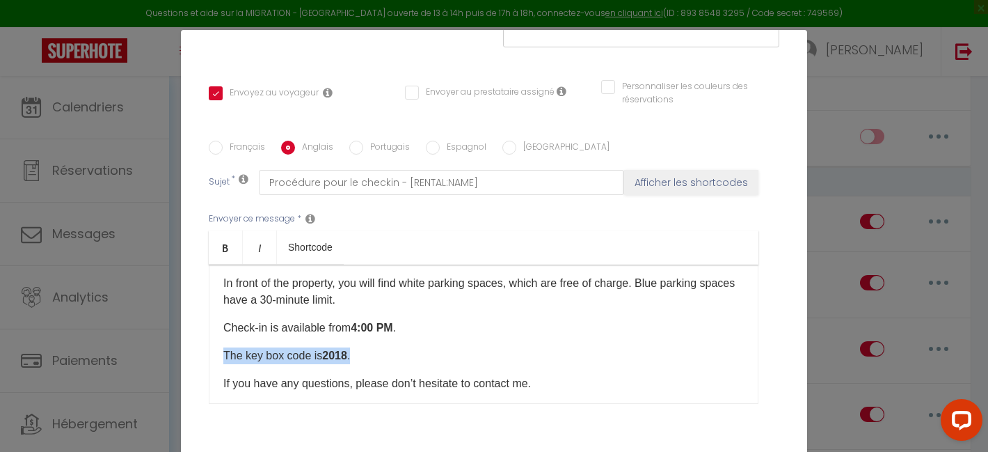
drag, startPoint x: 365, startPoint y: 340, endPoint x: 225, endPoint y: 340, distance: 140.5
click at [225, 347] on p "The key box code is 2018 ." at bounding box center [483, 355] width 520 height 17
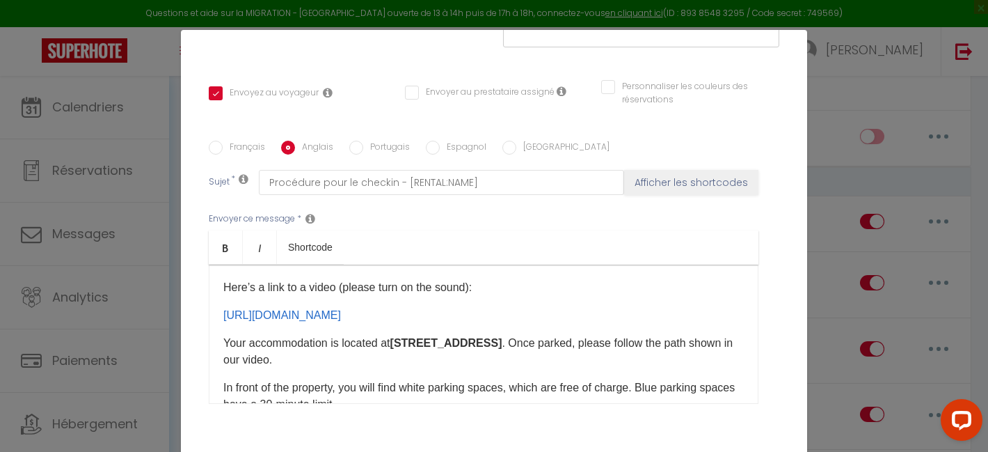
scroll to position [58, 0]
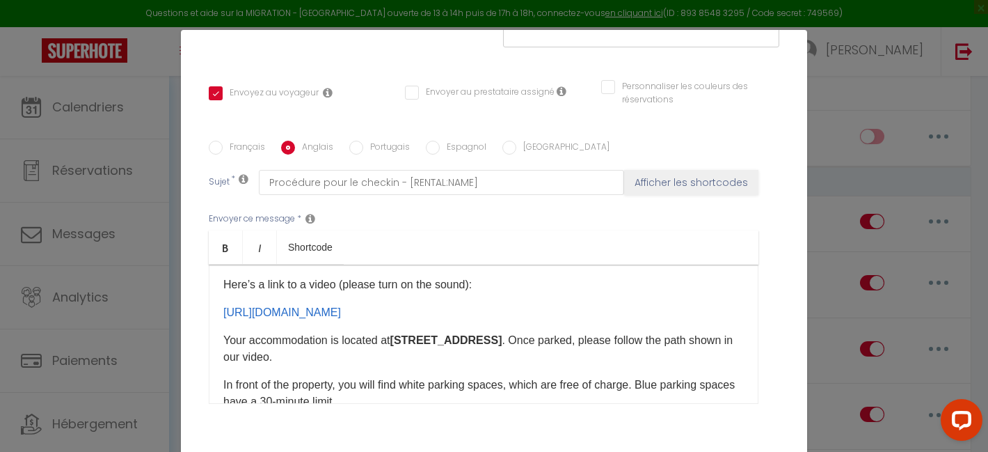
click at [353, 342] on p "Your accommodation is located at [STREET_ADDRESS] . Once parked, please follow …" at bounding box center [483, 348] width 520 height 33
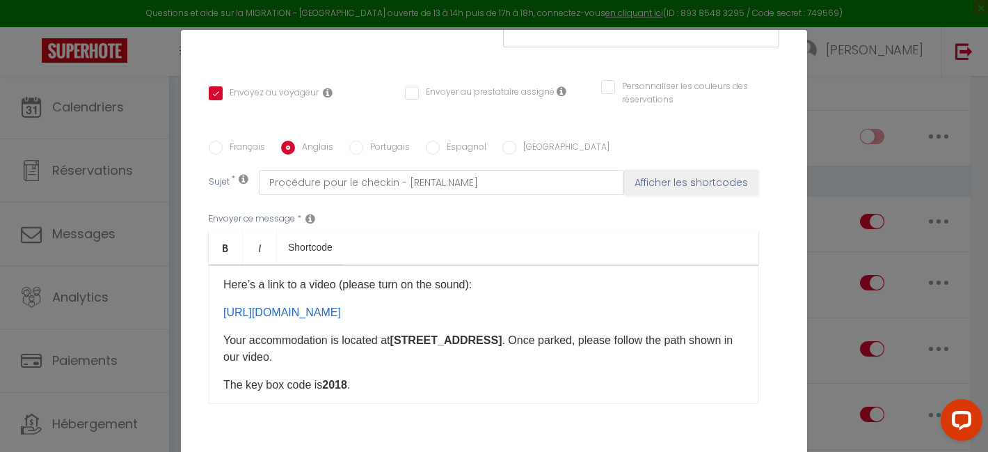
click at [359, 141] on input "Portugais" at bounding box center [356, 148] width 14 height 14
radio input "true"
checkbox input "true"
checkbox input "false"
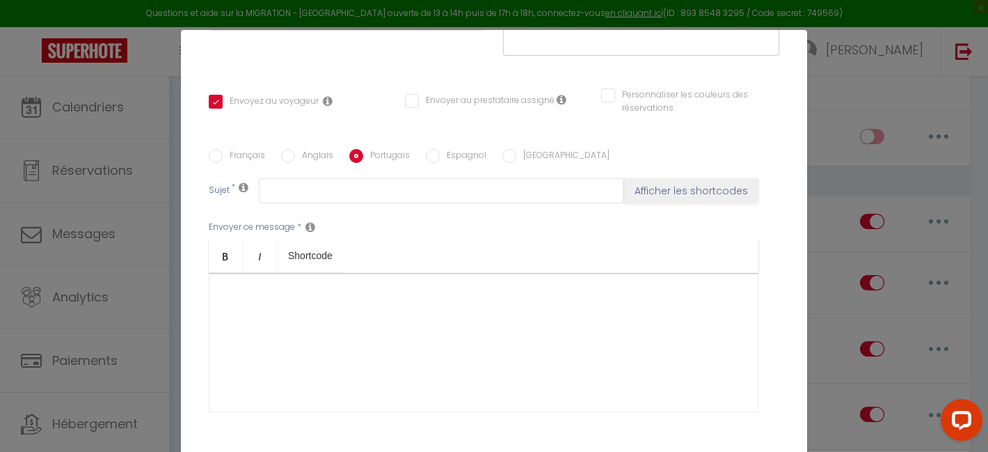
scroll to position [271, 0]
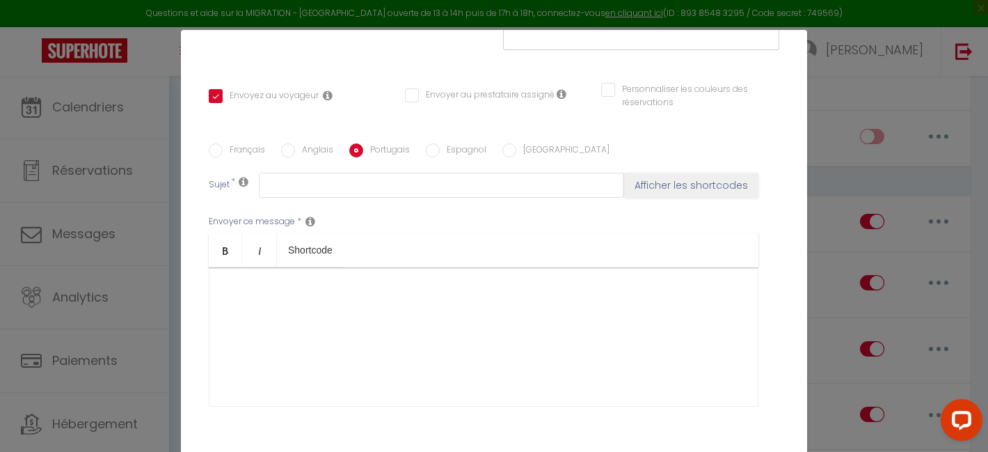
click at [427, 144] on div "Français Anglais Portugais Espagnol Italien Sujet * Afficher les shortcodes Env…" at bounding box center [494, 283] width 578 height 280
click at [431, 143] on input "Espagnol" at bounding box center [433, 150] width 14 height 14
radio input "true"
checkbox input "true"
checkbox input "false"
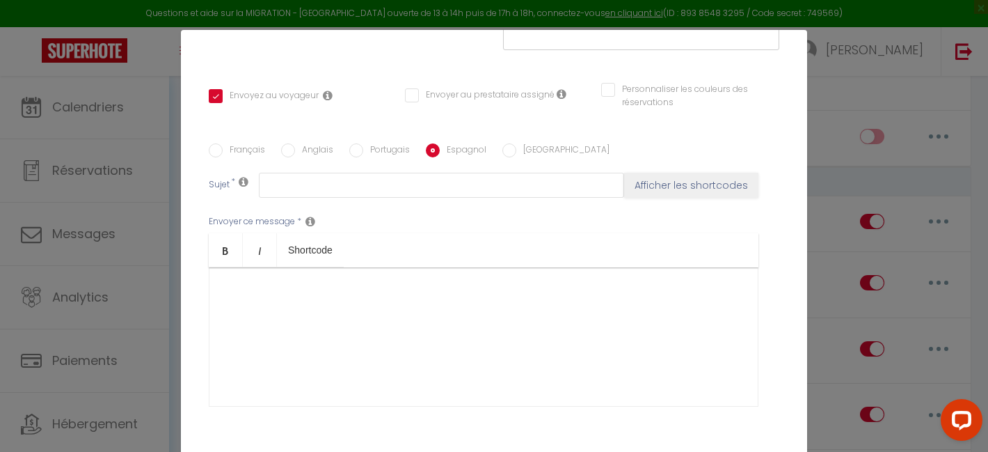
checkbox input "false"
click at [509, 143] on div "Français Anglais Portugais Espagnol Italien Sujet * Afficher les shortcodes Env…" at bounding box center [494, 283] width 578 height 280
click at [516, 143] on label "[GEOGRAPHIC_DATA]" at bounding box center [562, 150] width 93 height 15
click at [516, 143] on input "[GEOGRAPHIC_DATA]" at bounding box center [509, 150] width 14 height 14
radio input "true"
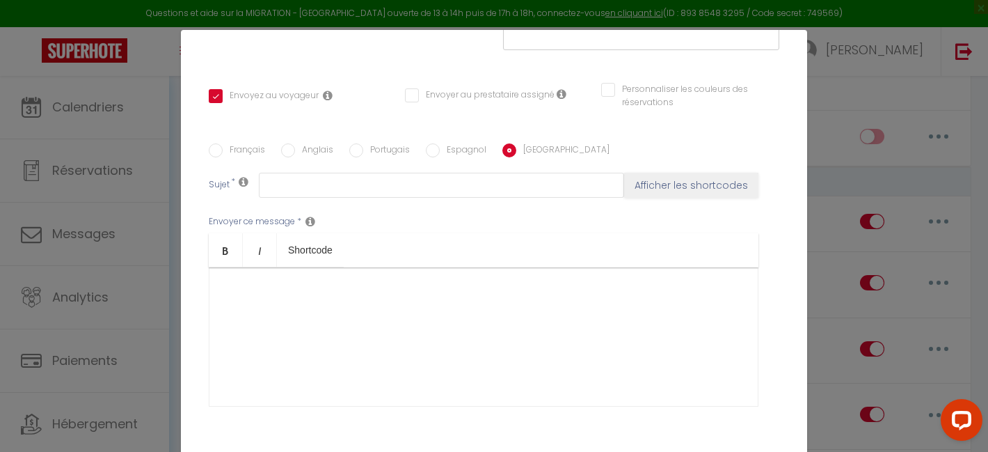
checkbox input "true"
checkbox input "false"
click at [312, 143] on label "Anglais" at bounding box center [314, 150] width 38 height 15
click at [295, 143] on input "Anglais" at bounding box center [288, 150] width 14 height 14
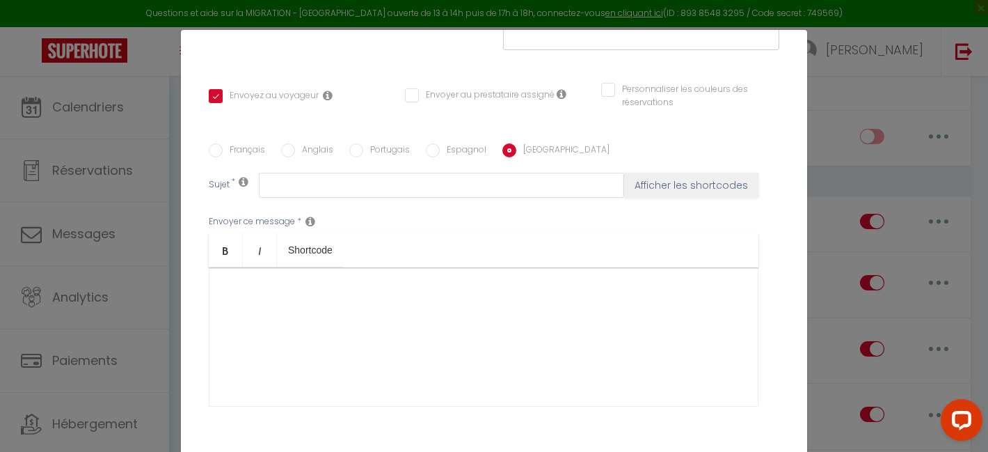
radio input "true"
checkbox input "true"
checkbox input "false"
type input "Procédure pour le checkin - [RENTAL:NAME]"
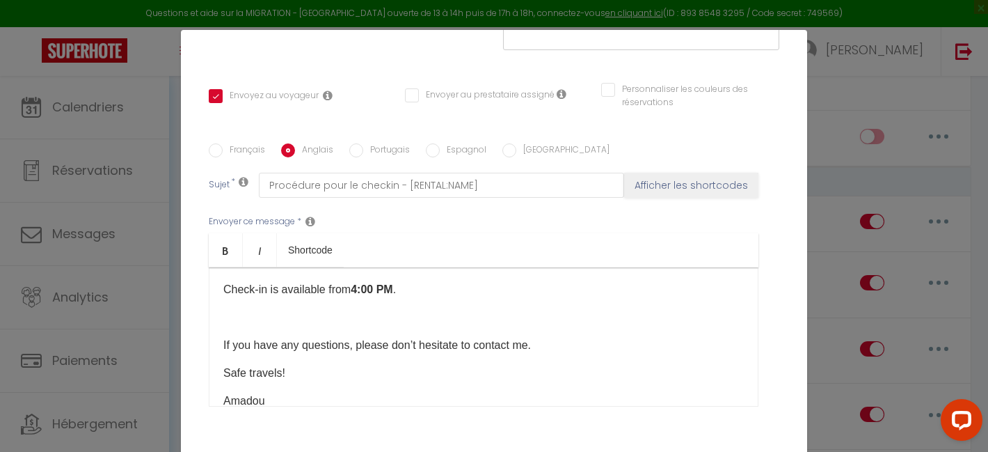
scroll to position [232, 0]
click at [252, 143] on label "Français" at bounding box center [244, 150] width 42 height 15
click at [223, 143] on input "Français" at bounding box center [216, 150] width 14 height 14
radio input "true"
checkbox input "true"
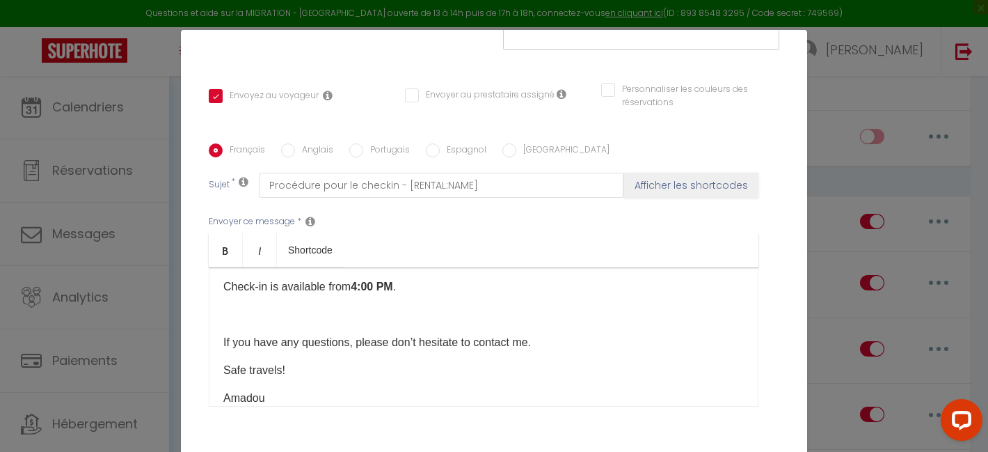
checkbox input "false"
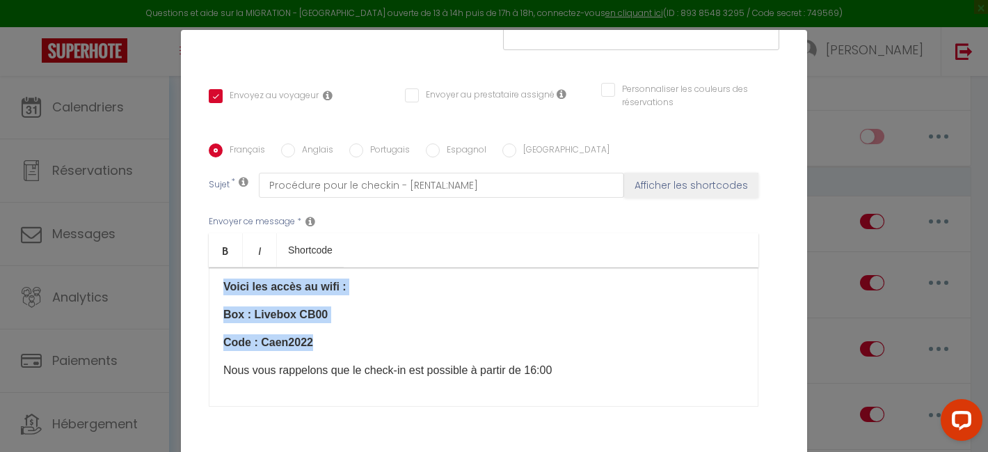
drag, startPoint x: 314, startPoint y: 323, endPoint x: 223, endPoint y: 268, distance: 107.0
click at [223, 268] on div "Bonjour [GUEST:FIRST_NAME]​, Votre séjour à [GEOGRAPHIC_DATA] arrive à grands p…" at bounding box center [484, 336] width 550 height 139
copy div "Voici les accès au wifi : Box : Livebox CB00 Code : Caen2022"
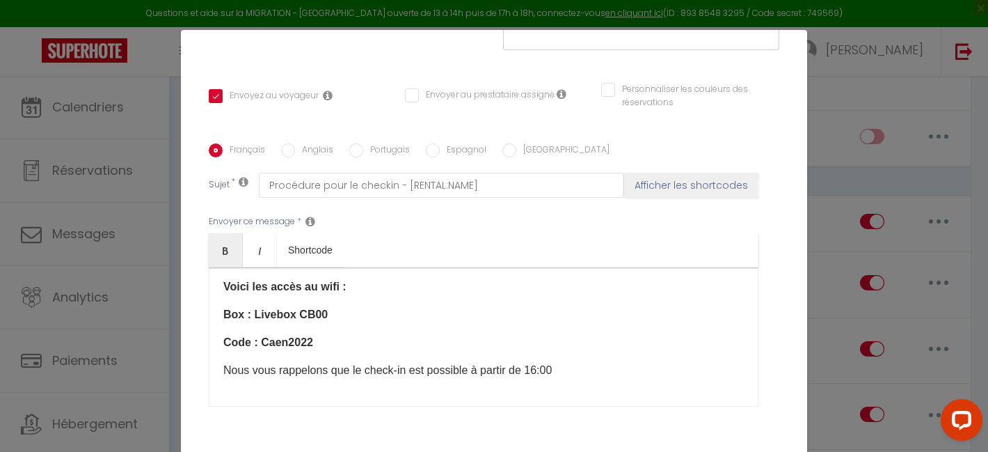
click at [323, 123] on div "Français Anglais Portugais Espagnol Italien Sujet * Procédure pour le checkin -…" at bounding box center [494, 283] width 571 height 322
click at [321, 143] on label "Anglais" at bounding box center [314, 150] width 38 height 15
click at [295, 143] on input "Anglais" at bounding box center [288, 150] width 14 height 14
radio input "true"
checkbox input "true"
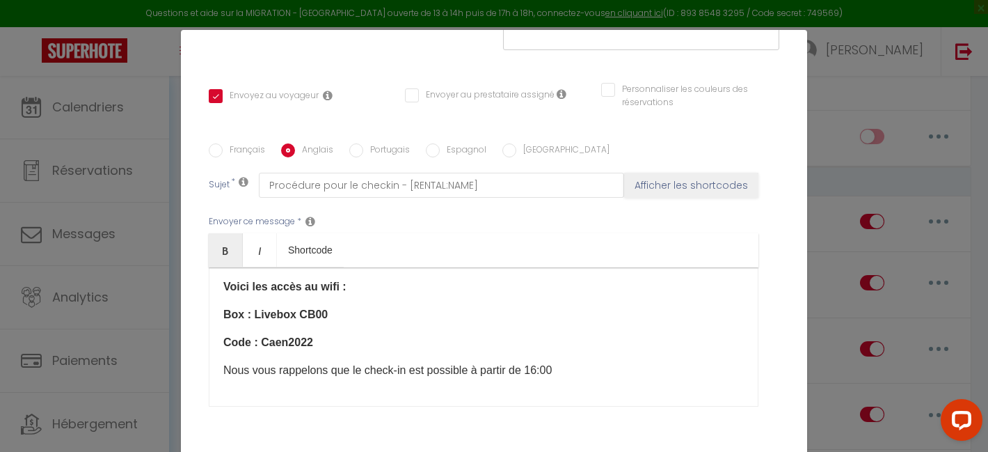
checkbox input "false"
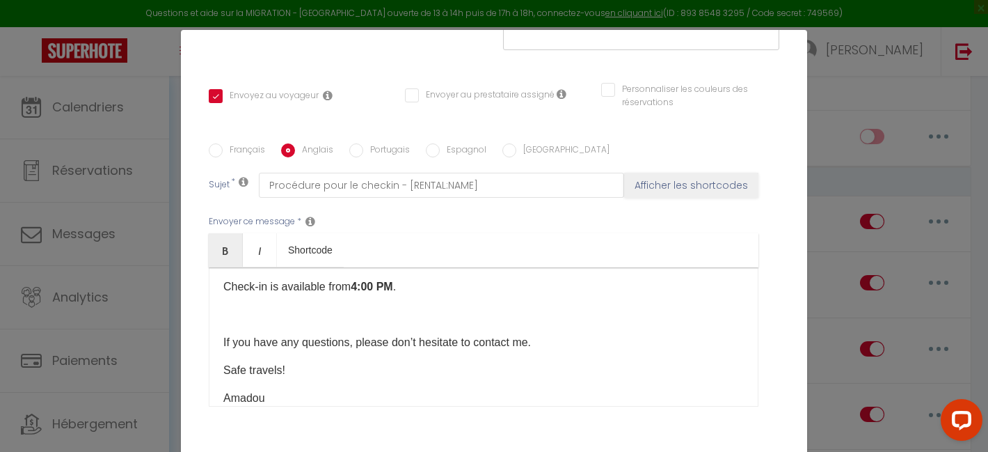
click at [319, 306] on p at bounding box center [483, 314] width 520 height 17
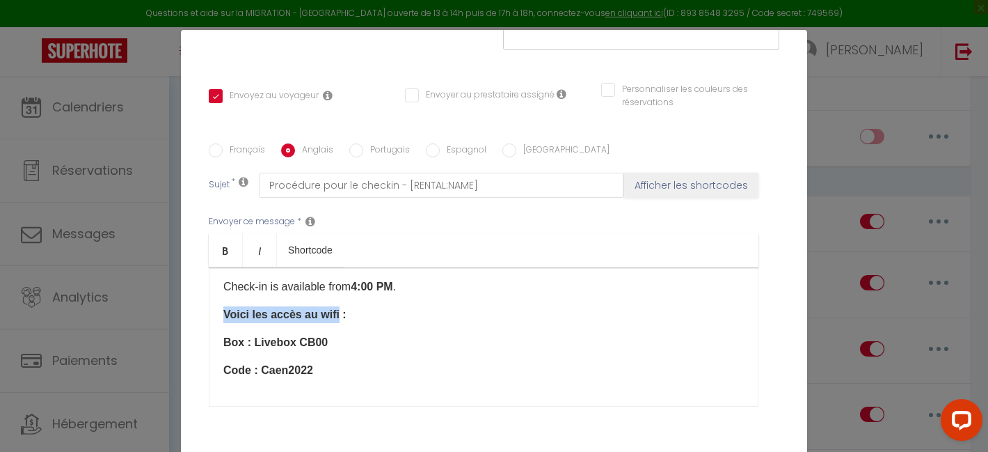
drag, startPoint x: 336, startPoint y: 294, endPoint x: 223, endPoint y: 296, distance: 112.7
click at [223, 308] on b "Voici les accès au wifi :" at bounding box center [284, 314] width 123 height 12
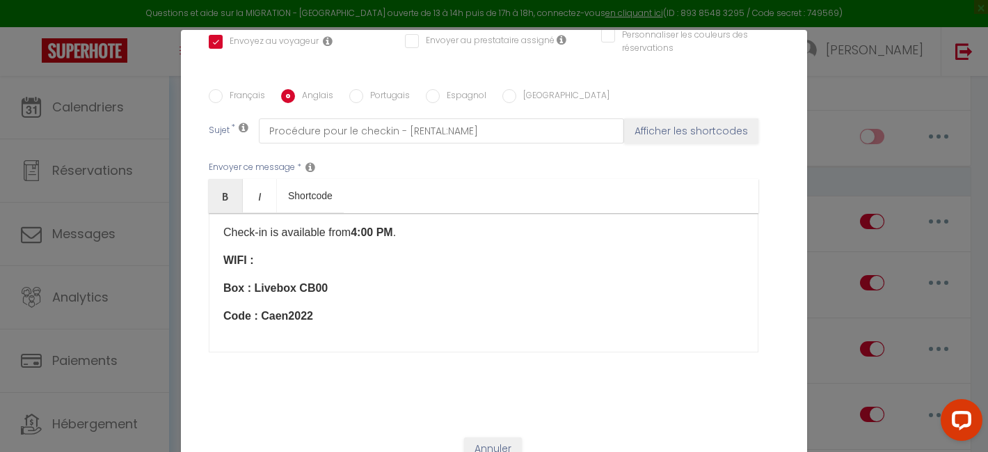
checkbox input "true"
checkbox input "false"
